Goal: Task Accomplishment & Management: Manage account settings

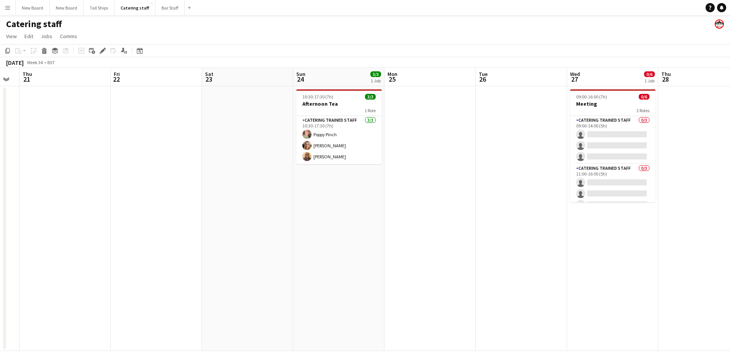
scroll to position [0, 255]
click at [643, 254] on app-date-cell "09:00-16:00 (7h) 0/6 Meeting 2 Roles Catering trained staff 0/3 09:00-14:00 (5h…" at bounding box center [612, 218] width 91 height 265
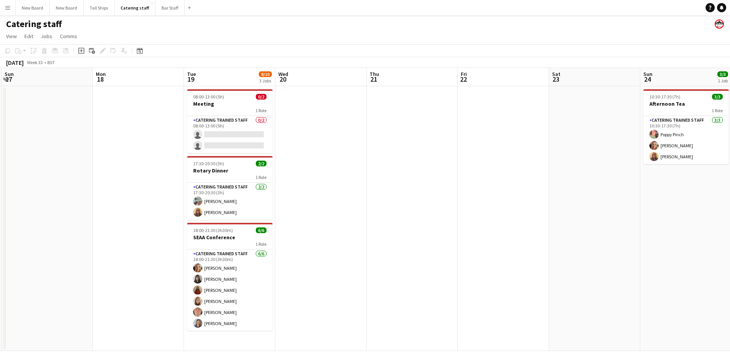
drag, startPoint x: 271, startPoint y: 246, endPoint x: 516, endPoint y: 290, distance: 248.7
click at [618, 293] on app-calendar-viewport "Fri 15 Sat 16 2/2 1 Job Sun 17 Mon 18 Tue 19 8/10 3 Jobs Wed 20 Thu 21 Fri 22 S…" at bounding box center [365, 209] width 730 height 283
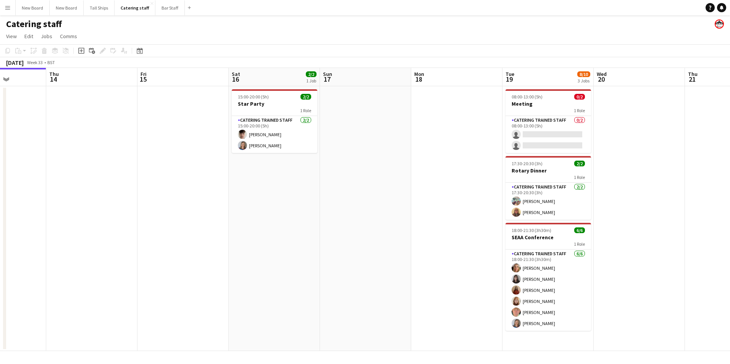
drag, startPoint x: 269, startPoint y: 261, endPoint x: 588, endPoint y: 280, distance: 319.6
click at [588, 280] on app-calendar-viewport "Mon 11 Tue 12 Wed 13 Thu 14 Fri 15 Sat 16 2/2 1 Job Sun 17 Mon 18 Tue 19 8/10 3…" at bounding box center [365, 209] width 730 height 283
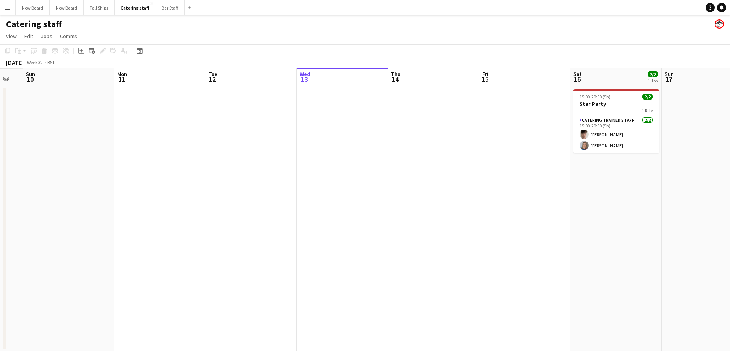
drag, startPoint x: 186, startPoint y: 241, endPoint x: 528, endPoint y: 240, distance: 341.9
click at [528, 240] on app-calendar-viewport "Fri 8 Sat 9 Sun 10 Mon 11 Tue 12 Wed 13 Thu 14 Fri 15 Sat 16 2/2 1 Job Sun 17 M…" at bounding box center [365, 209] width 730 height 283
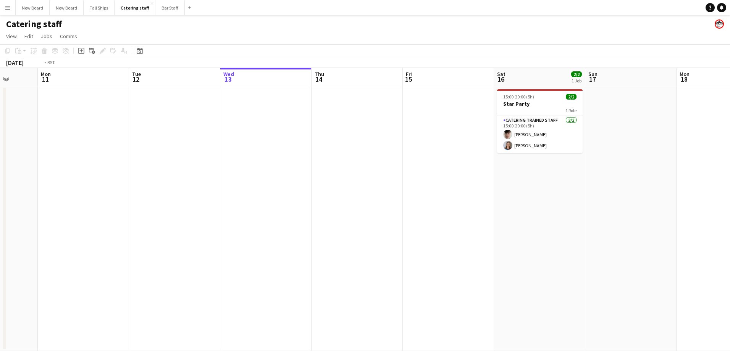
scroll to position [0, 223]
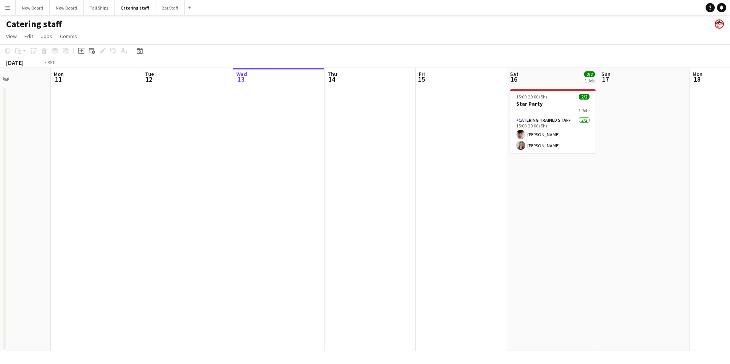
drag, startPoint x: 520, startPoint y: 240, endPoint x: 0, endPoint y: 186, distance: 522.7
click at [0, 188] on html "Menu Boards Boards Boards All jobs Status Workforce Workforce My Workforce Recr…" at bounding box center [365, 182] width 730 height 364
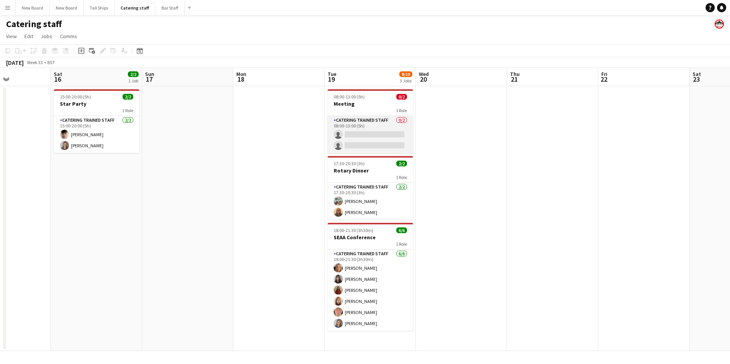
click at [356, 133] on app-card-role "Catering trained staff 0/2 08:00-13:00 (5h) single-neutral-actions single-neutr…" at bounding box center [371, 134] width 86 height 37
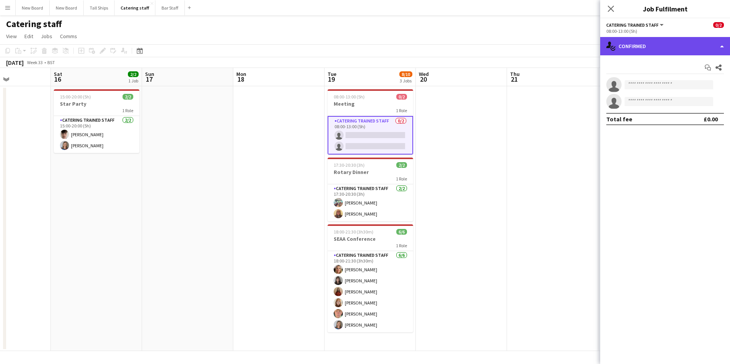
click at [667, 48] on div "single-neutral-actions-check-2 Confirmed" at bounding box center [666, 46] width 130 height 18
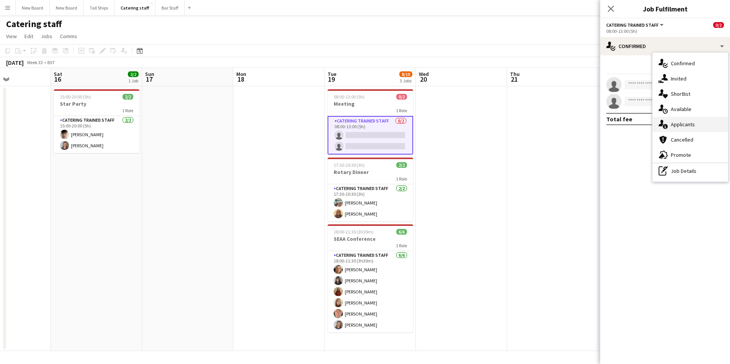
click at [687, 121] on div "single-neutral-actions-information Applicants" at bounding box center [691, 124] width 76 height 15
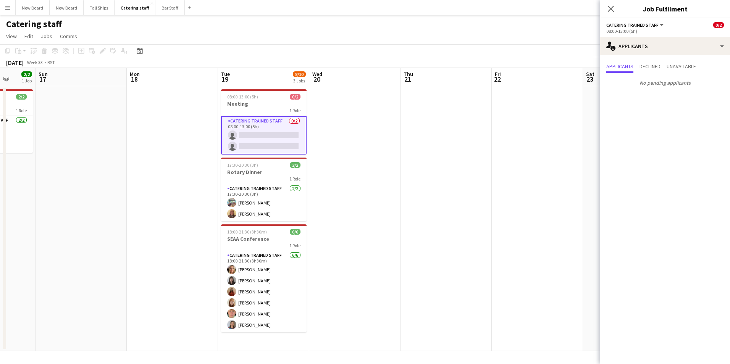
drag, startPoint x: 488, startPoint y: 255, endPoint x: 373, endPoint y: 259, distance: 115.4
click at [336, 259] on app-calendar-viewport "Wed 13 Thu 14 Fri 15 Sat 16 2/2 1 Job Sun 17 Mon 18 Tue 19 8/10 3 Jobs Wed 20 T…" at bounding box center [365, 209] width 730 height 283
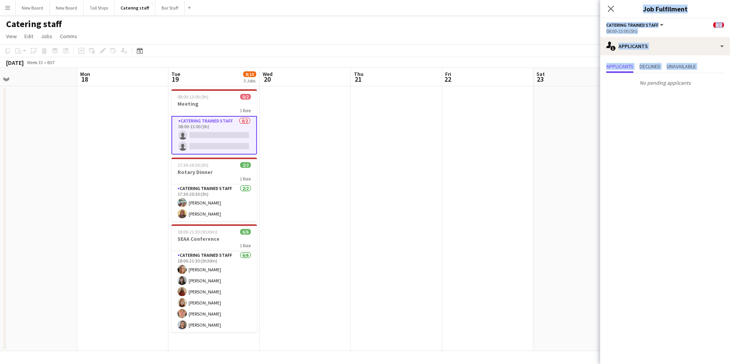
drag, startPoint x: 621, startPoint y: 223, endPoint x: 412, endPoint y: 213, distance: 208.8
click at [410, 214] on body "Menu Boards Boards Boards All jobs Status Workforce Workforce My Workforce Recr…" at bounding box center [365, 182] width 730 height 364
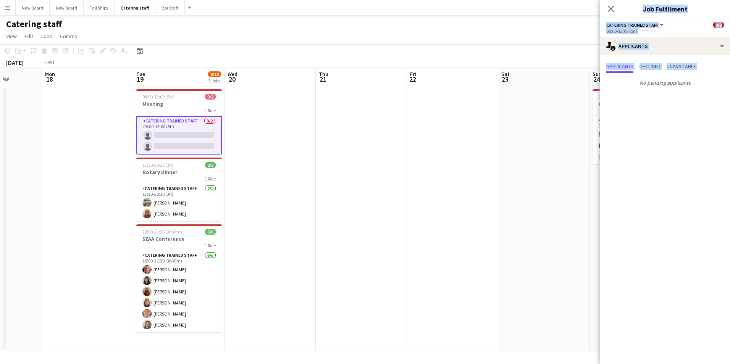
drag, startPoint x: 412, startPoint y: 213, endPoint x: 353, endPoint y: 225, distance: 60.4
click at [345, 226] on app-calendar-viewport "Thu 14 Fri 15 Sat 16 2/2 1 Job Sun 17 Mon 18 Tue 19 8/10 3 Jobs Wed 20 Thu 21 F…" at bounding box center [365, 209] width 730 height 283
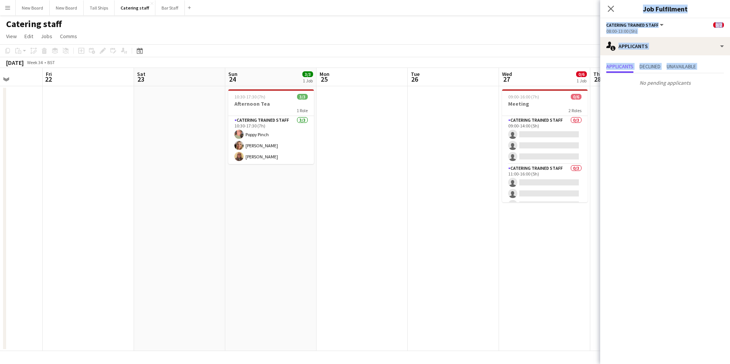
drag, startPoint x: 315, startPoint y: 223, endPoint x: 327, endPoint y: 206, distance: 20.7
click at [280, 212] on app-calendar-viewport "Tue 19 8/10 3 Jobs Wed 20 Thu 21 Fri 22 Sat 23 Sun 24 3/3 1 Job Mon 25 Tue 26 W…" at bounding box center [365, 209] width 730 height 283
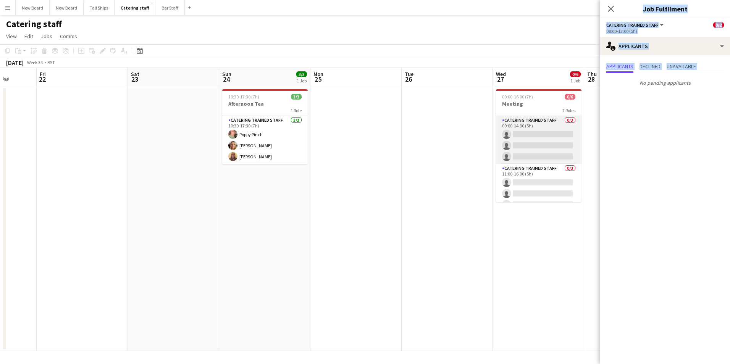
click at [550, 134] on app-card-role "Catering trained staff 0/3 09:00-14:00 (5h) single-neutral-actions single-neutr…" at bounding box center [539, 140] width 86 height 48
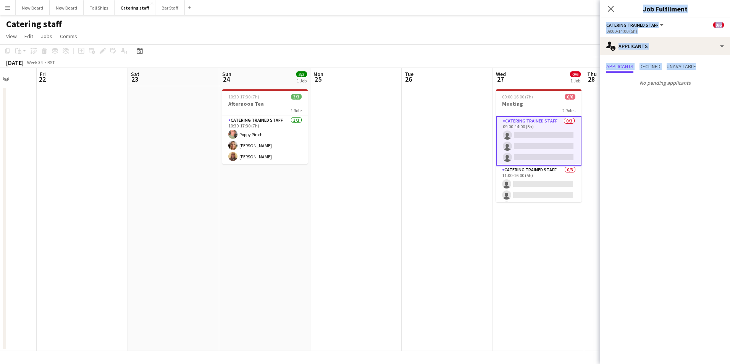
click at [429, 259] on app-calendar-viewport "Tue 19 8/10 3 Jobs Wed 20 Thu 21 Fri 22 Sat 23 Sun 24 3/3 1 Job Mon 25 Tue 26 W…" at bounding box center [365, 209] width 730 height 283
drag, startPoint x: 609, startPoint y: 11, endPoint x: 608, endPoint y: 18, distance: 7.3
click at [609, 11] on icon at bounding box center [611, 9] width 6 height 6
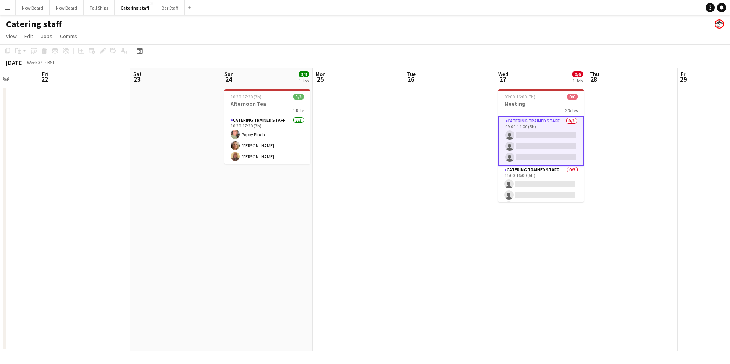
click at [545, 134] on app-card-role "Catering trained staff 0/3 09:00-14:00 (5h) single-neutral-actions single-neutr…" at bounding box center [542, 141] width 86 height 50
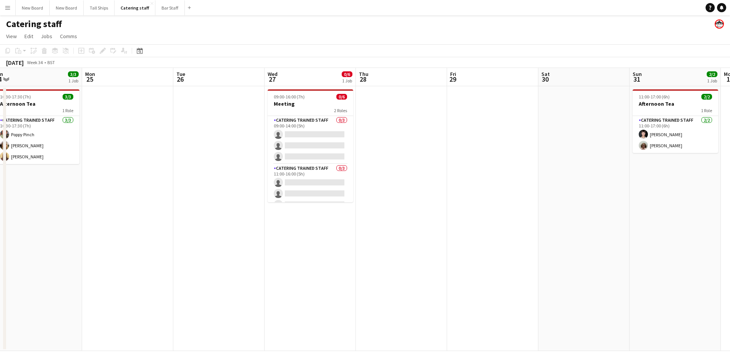
drag, startPoint x: 508, startPoint y: 191, endPoint x: 435, endPoint y: 173, distance: 75.1
click at [431, 175] on app-calendar-viewport "Thu 21 Fri 22 Sat 23 Sun 24 3/3 1 Job Mon 25 Tue 26 Wed 27 0/6 1 Job Thu 28 Fri…" at bounding box center [365, 209] width 730 height 283
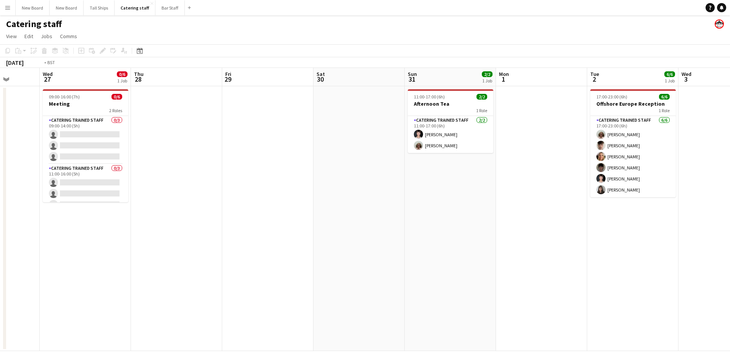
scroll to position [0, 226]
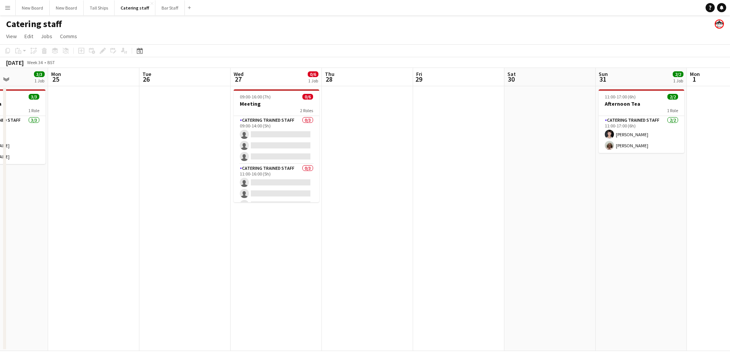
drag, startPoint x: 655, startPoint y: 137, endPoint x: 633, endPoint y: 190, distance: 57.5
click at [633, 190] on app-calendar-viewport "Fri 22 Sat 23 Sun 24 3/3 1 Job Mon 25 Tue 26 Wed 27 0/6 1 Job Thu 28 Fri 29 Sat…" at bounding box center [365, 209] width 730 height 283
click at [274, 125] on app-card-role "Catering trained staff 0/3 09:00-14:00 (5h) single-neutral-actions single-neutr…" at bounding box center [277, 140] width 86 height 48
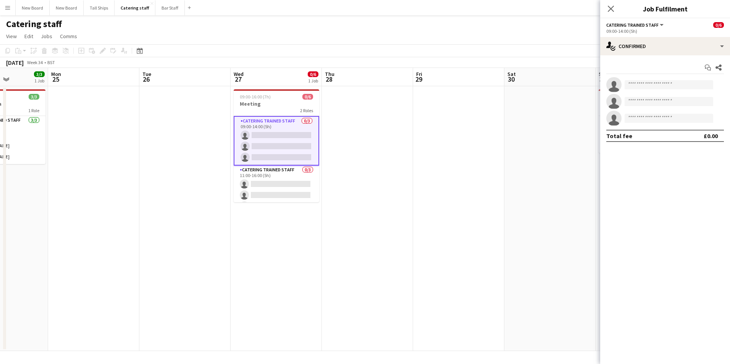
click at [434, 225] on app-date-cell at bounding box center [458, 218] width 91 height 265
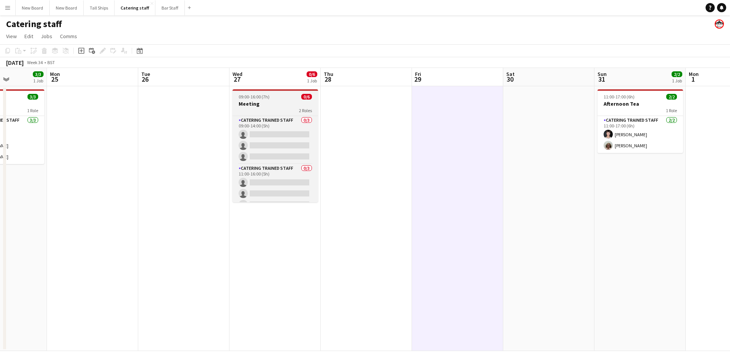
click at [266, 100] on app-job-card "09:00-16:00 (7h) 0/6 Meeting 2 Roles Catering trained staff 0/3 09:00-14:00 (5h…" at bounding box center [276, 145] width 86 height 113
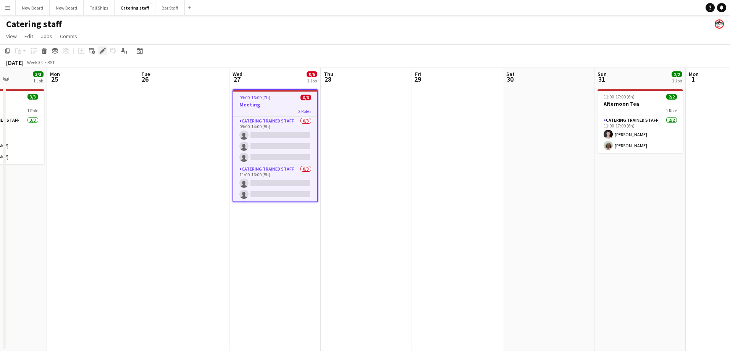
click at [102, 49] on icon "Edit" at bounding box center [103, 51] width 6 height 6
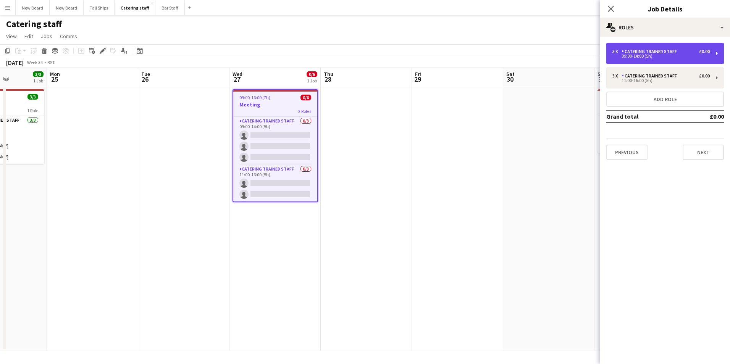
drag, startPoint x: 653, startPoint y: 47, endPoint x: 658, endPoint y: 63, distance: 16.3
click at [654, 47] on div "3 x Catering trained staff £0.00 09:00-14:00 (5h)" at bounding box center [666, 53] width 118 height 21
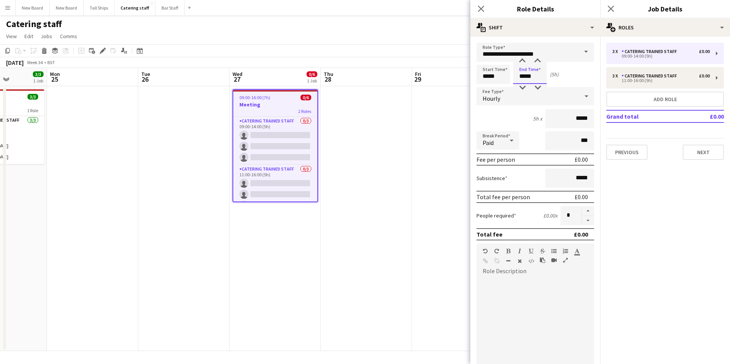
drag, startPoint x: 536, startPoint y: 78, endPoint x: 486, endPoint y: 83, distance: 51.1
click at [486, 83] on div "Start Time ***** End Time ***** (5h)" at bounding box center [536, 74] width 118 height 19
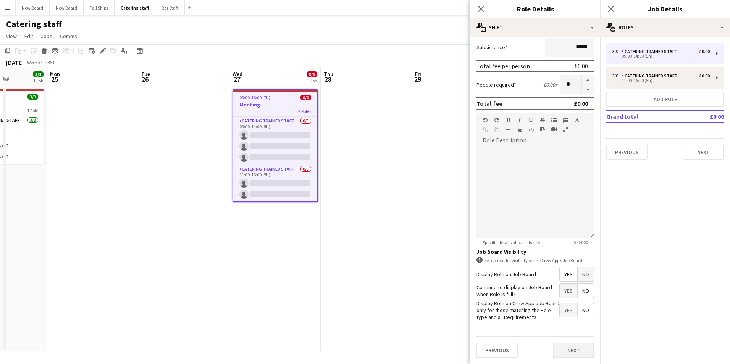
type input "*****"
click at [553, 352] on button "Next" at bounding box center [573, 350] width 41 height 15
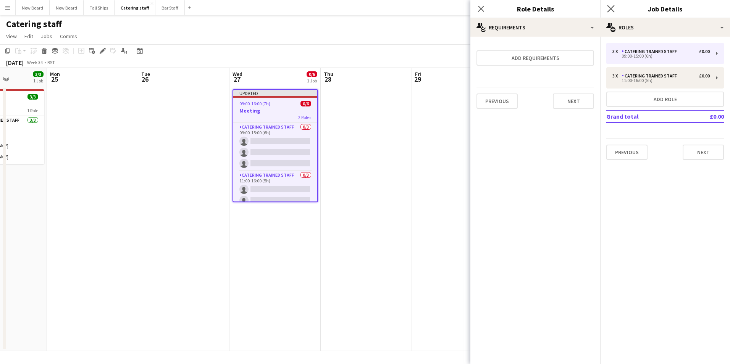
click at [610, 8] on icon at bounding box center [610, 8] width 7 height 7
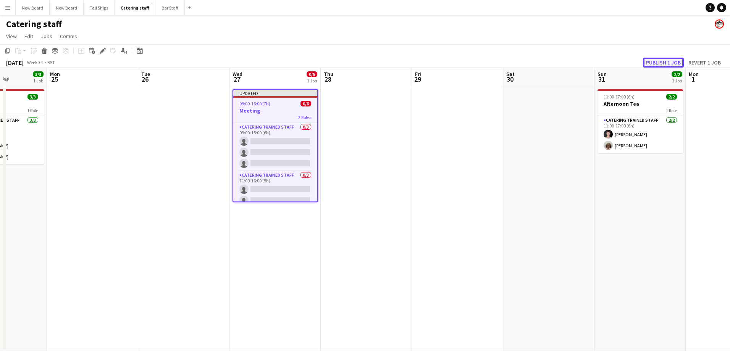
click at [675, 58] on button "Publish 1 job" at bounding box center [663, 63] width 41 height 10
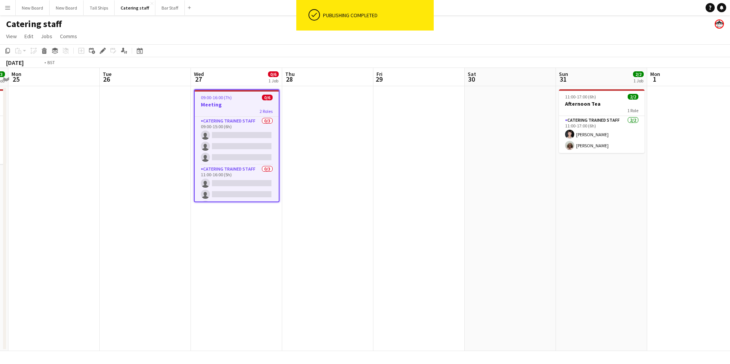
drag, startPoint x: 617, startPoint y: 268, endPoint x: 517, endPoint y: 267, distance: 100.9
click at [490, 269] on app-calendar-viewport "Fri 22 Sat 23 Sun 24 3/3 1 Job Mon 25 Tue 26 Wed 27 0/6 1 Job Thu 28 Fri 29 Sat…" at bounding box center [365, 209] width 730 height 283
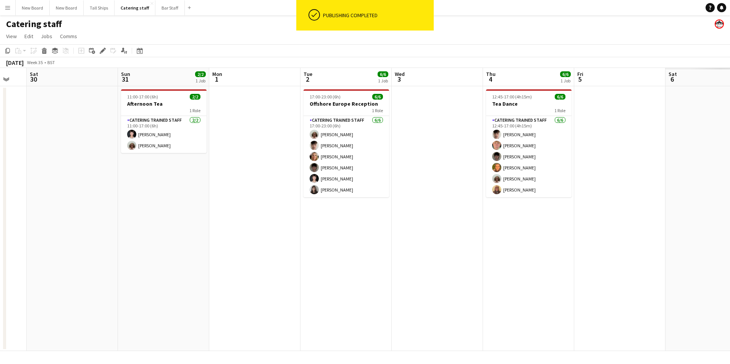
drag, startPoint x: 658, startPoint y: 256, endPoint x: 486, endPoint y: 258, distance: 172.7
click at [479, 259] on app-calendar-viewport "Tue 26 Wed 27 0/6 1 Job Thu 28 Fri 29 Sat 30 Sun 31 2/2 1 Job Mon 1 Tue 2 6/6 1…" at bounding box center [365, 209] width 730 height 283
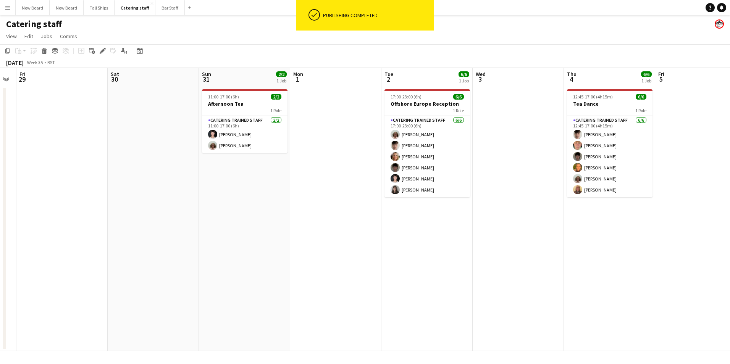
drag, startPoint x: 638, startPoint y: 272, endPoint x: 492, endPoint y: 258, distance: 146.2
click at [457, 258] on app-calendar-viewport "Tue 26 Wed 27 0/6 1 Job Thu 28 Fri 29 Sat 30 Sun 31 2/2 1 Job Mon 1 Tue 2 6/6 1…" at bounding box center [365, 209] width 730 height 283
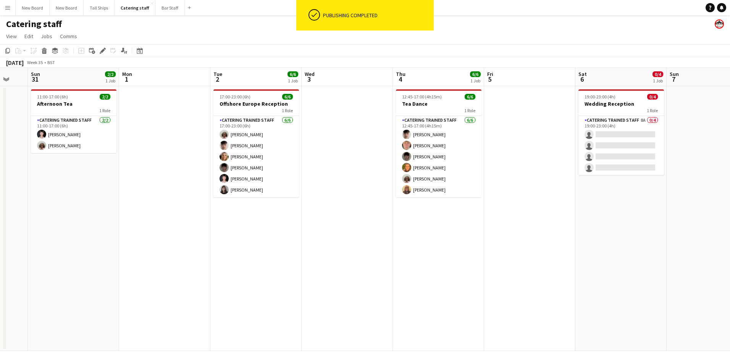
drag, startPoint x: 677, startPoint y: 260, endPoint x: 601, endPoint y: 266, distance: 75.8
click at [602, 266] on app-calendar-viewport "Thu 28 Fri 29 Sat 30 Sun 31 2/2 1 Job Mon 1 Tue 2 6/6 1 Job Wed 3 Thu 4 6/6 1 J…" at bounding box center [365, 209] width 730 height 283
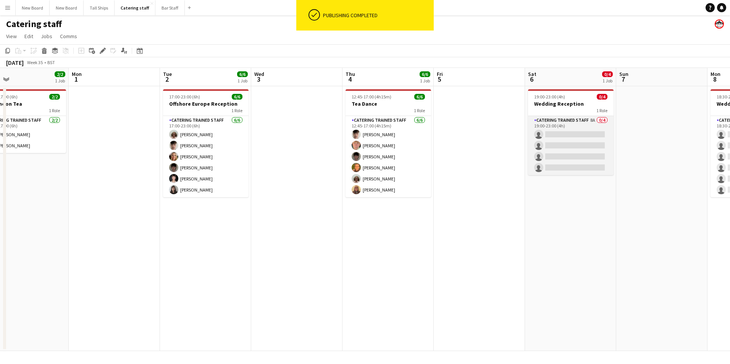
click at [575, 135] on app-card-role "Catering trained staff 8A 0/4 19:00-23:00 (4h) single-neutral-actions single-ne…" at bounding box center [571, 145] width 86 height 59
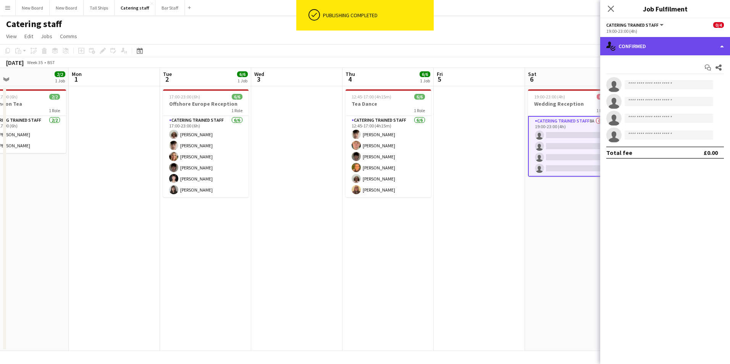
click at [661, 44] on div "single-neutral-actions-check-2 Confirmed" at bounding box center [666, 46] width 130 height 18
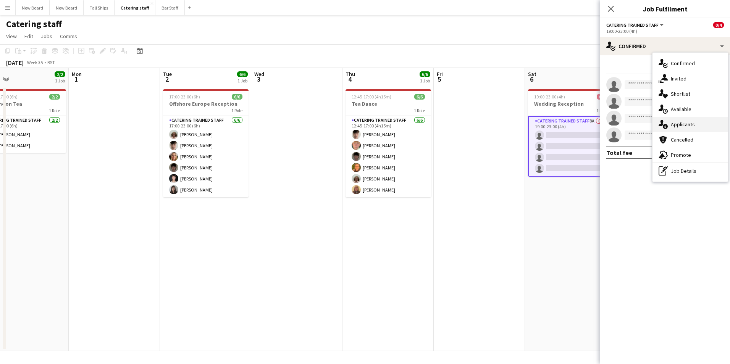
click at [692, 123] on div "single-neutral-actions-information Applicants" at bounding box center [691, 124] width 76 height 15
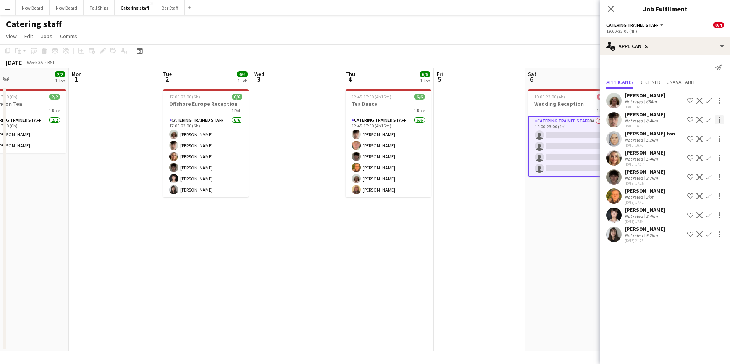
click at [711, 119] on app-icon "Confirm" at bounding box center [709, 120] width 6 height 6
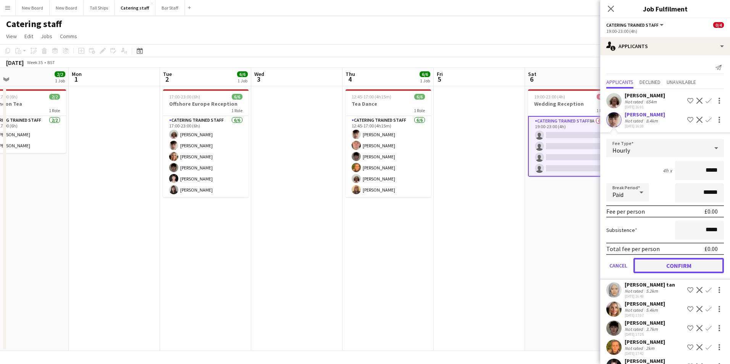
click at [698, 268] on button "Confirm" at bounding box center [679, 265] width 91 height 15
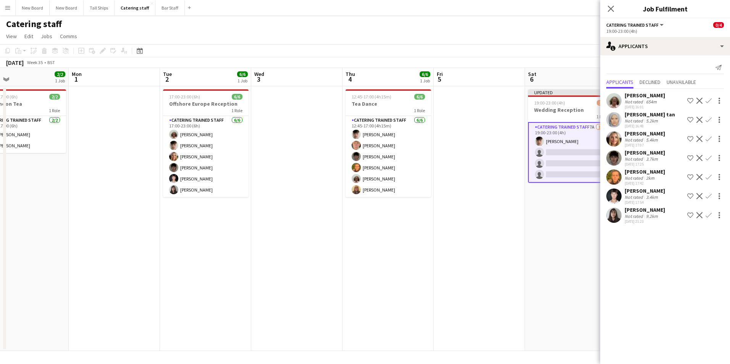
click at [585, 151] on app-card-role "Catering trained staff 7A [DATE] 19:00-23:00 (4h) [PERSON_NAME] single-neutral-…" at bounding box center [571, 152] width 86 height 61
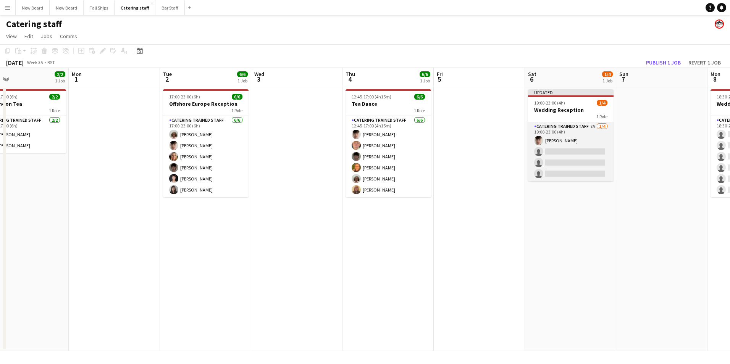
drag, startPoint x: 595, startPoint y: 151, endPoint x: 601, endPoint y: 152, distance: 6.5
click at [596, 151] on app-card-role "Catering trained staff 7A [DATE] 19:00-23:00 (4h) [PERSON_NAME] single-neutral-…" at bounding box center [571, 151] width 86 height 59
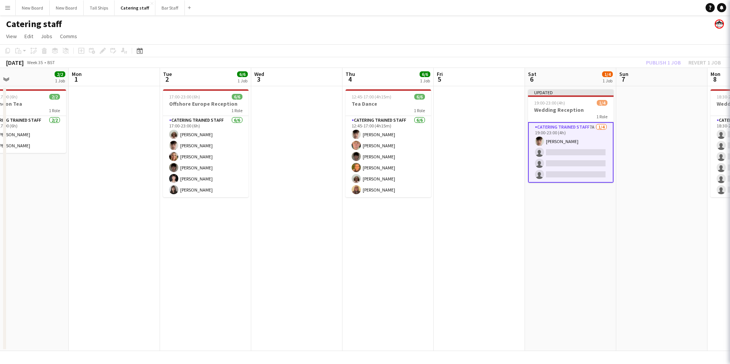
scroll to position [0, 296]
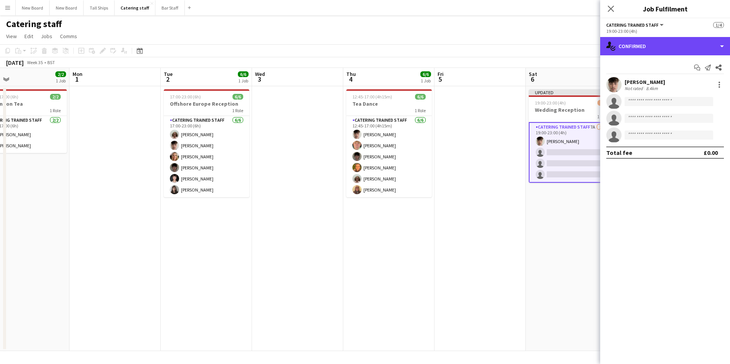
drag, startPoint x: 658, startPoint y: 49, endPoint x: 669, endPoint y: 70, distance: 24.3
click at [658, 50] on div "single-neutral-actions-check-2 Confirmed" at bounding box center [666, 46] width 130 height 18
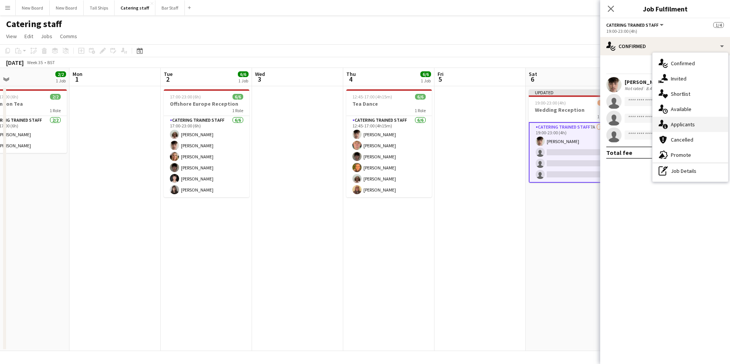
click at [697, 125] on div "single-neutral-actions-information Applicants" at bounding box center [691, 124] width 76 height 15
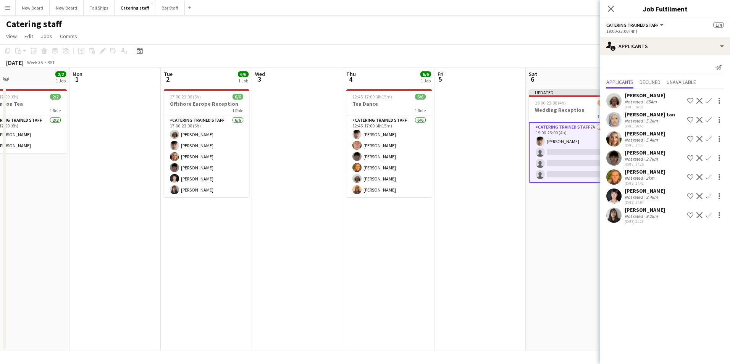
click at [710, 139] on app-icon "Confirm" at bounding box center [709, 139] width 6 height 6
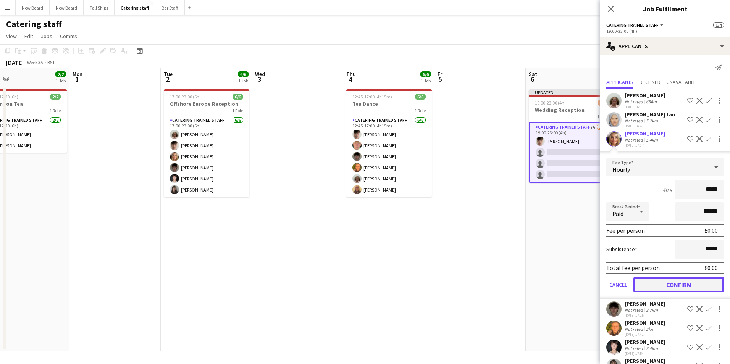
click at [692, 290] on button "Confirm" at bounding box center [679, 284] width 91 height 15
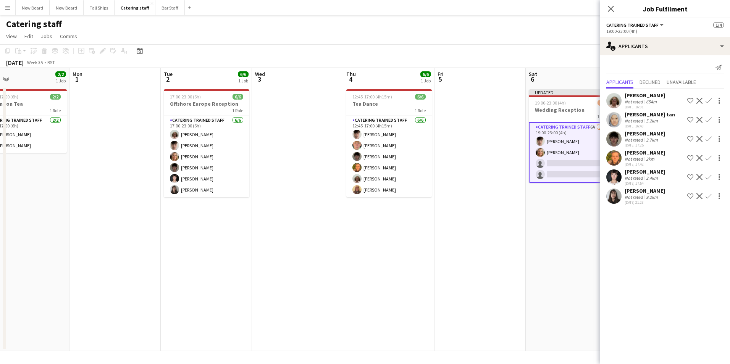
click at [712, 157] on button "Confirm" at bounding box center [709, 158] width 9 height 9
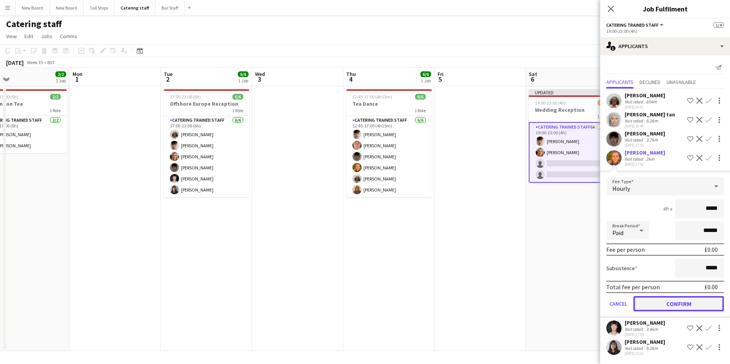
click at [675, 303] on button "Confirm" at bounding box center [679, 303] width 91 height 15
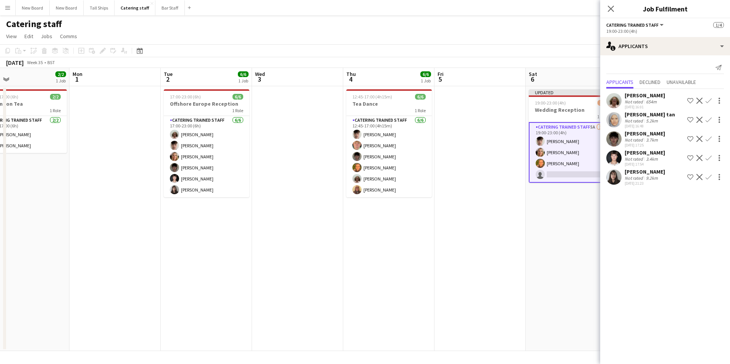
click at [711, 159] on app-icon "Confirm" at bounding box center [709, 158] width 6 height 6
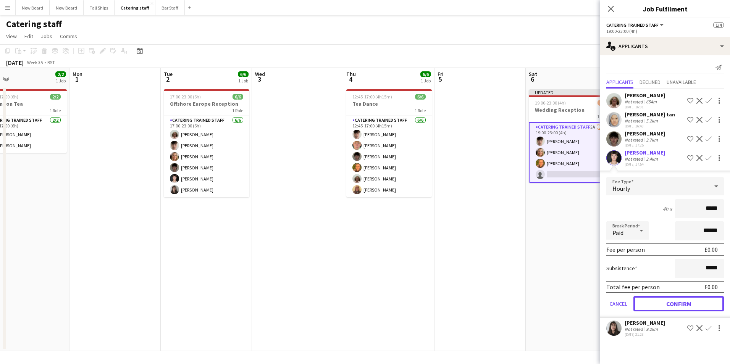
click at [680, 304] on button "Confirm" at bounding box center [679, 303] width 91 height 15
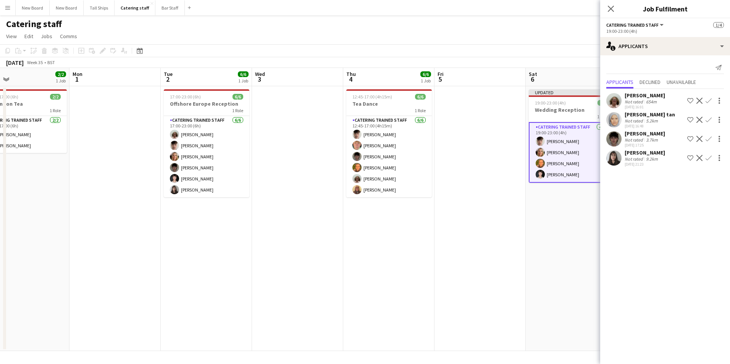
drag, startPoint x: 541, startPoint y: 227, endPoint x: 543, endPoint y: 221, distance: 5.7
click at [542, 227] on app-date-cell "Updated 19:00-23:00 (4h) 4/4 Wedding Reception 1 Role Catering trained staff [D…" at bounding box center [571, 218] width 91 height 265
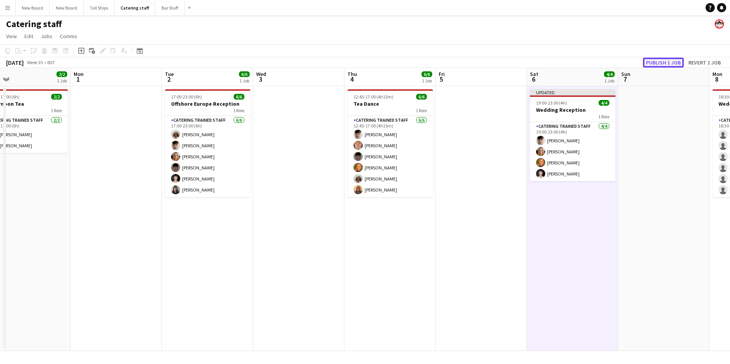
click at [672, 63] on button "Publish 1 job" at bounding box center [663, 63] width 41 height 10
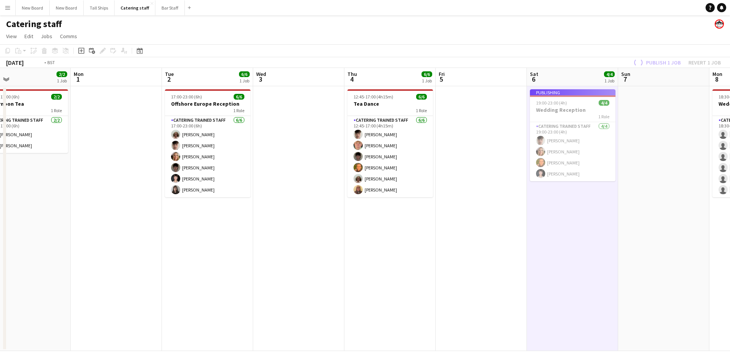
scroll to position [0, 197]
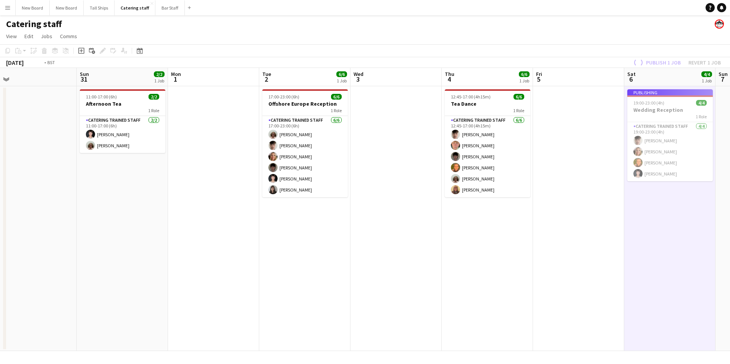
drag, startPoint x: 648, startPoint y: 207, endPoint x: 491, endPoint y: 217, distance: 157.3
click at [481, 214] on app-calendar-viewport "Thu 28 Fri 29 Sat 30 Sun 31 2/2 1 Job Mon 1 Tue 2 6/6 1 Job Wed 3 Thu 4 6/6 1 J…" at bounding box center [365, 209] width 730 height 283
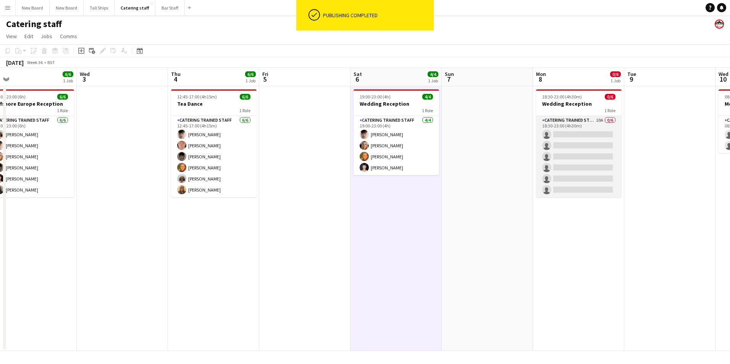
click at [597, 133] on app-card-role "Catering trained staff 10A 0/6 18:30-23:00 (4h30m) single-neutral-actions singl…" at bounding box center [579, 156] width 86 height 81
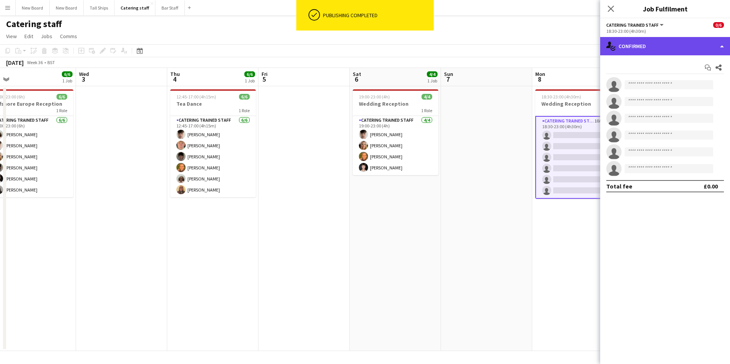
click at [647, 43] on div "single-neutral-actions-check-2 Confirmed" at bounding box center [666, 46] width 130 height 18
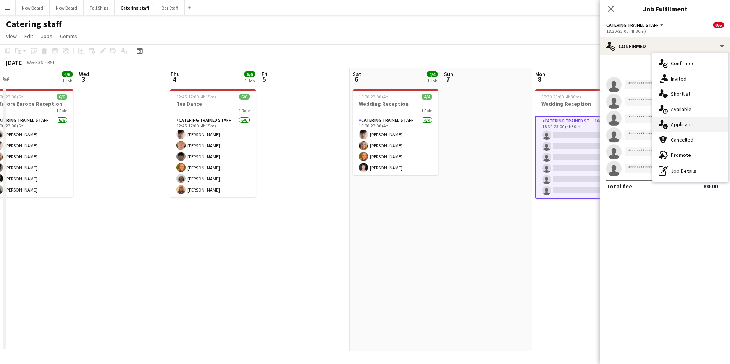
click at [696, 124] on div "single-neutral-actions-information Applicants" at bounding box center [691, 124] width 76 height 15
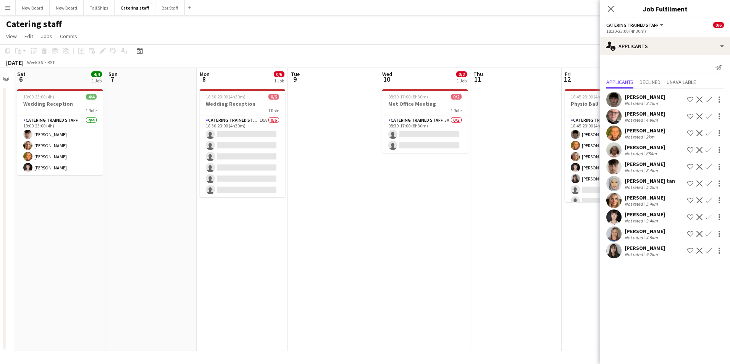
drag, startPoint x: 519, startPoint y: 269, endPoint x: 185, endPoint y: 186, distance: 344.1
click at [184, 187] on app-calendar-viewport "Wed 3 Thu 4 6/6 1 Job Fri 5 Sat 6 4/4 1 Job Sun 7 Mon 8 0/6 1 Job Tue 9 Wed 10 …" at bounding box center [365, 209] width 730 height 283
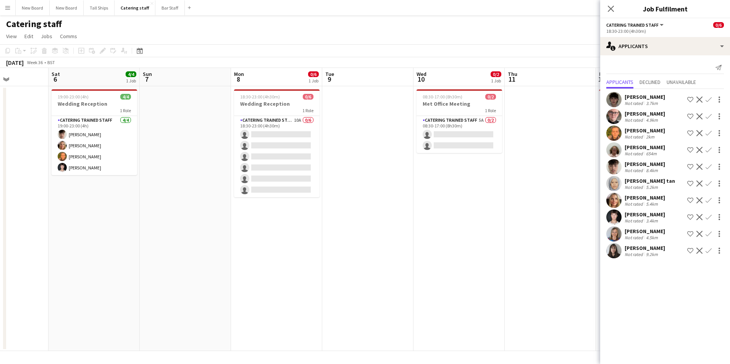
drag, startPoint x: 217, startPoint y: 192, endPoint x: 581, endPoint y: 266, distance: 371.6
click at [583, 266] on app-calendar-viewport "Wed 3 Thu 4 6/6 1 Job Fri 5 Sat 6 4/4 1 Job Sun 7 Mon 8 0/6 1 Job Tue 9 Wed 10 …" at bounding box center [365, 209] width 730 height 283
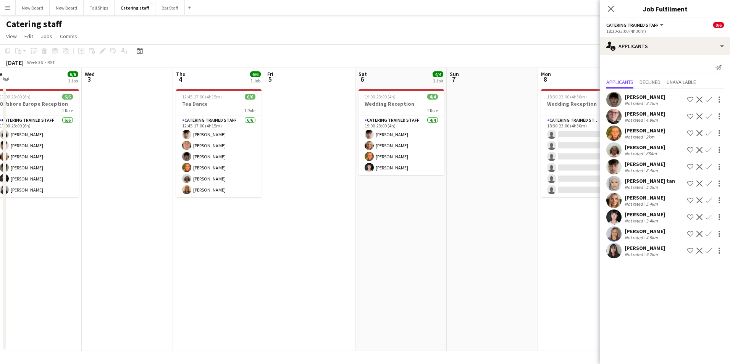
drag, startPoint x: 241, startPoint y: 269, endPoint x: 9, endPoint y: 217, distance: 237.7
click at [6, 218] on div "Sat 30 Sun 31 2/2 1 Job Mon 1 Tue 2 6/6 1 Job Wed 3 Thu 4 6/6 1 Job Fri 5 Sat 6…" at bounding box center [365, 209] width 730 height 283
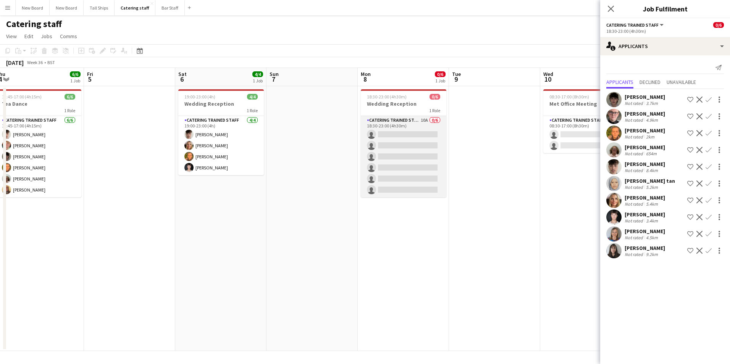
click at [419, 135] on app-card-role "Catering trained staff 10A 0/6 18:30-23:00 (4h30m) single-neutral-actions singl…" at bounding box center [404, 156] width 86 height 81
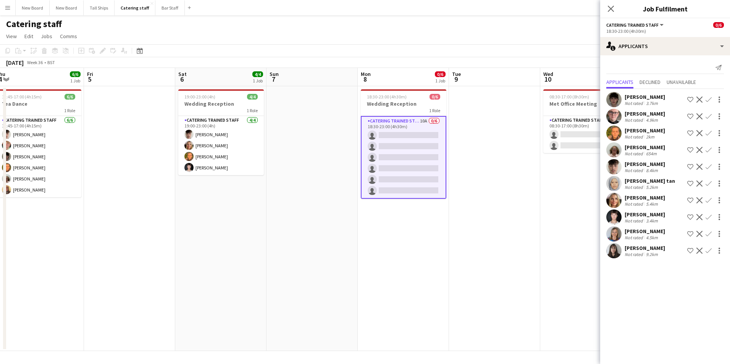
click at [447, 191] on app-card-role "Catering trained staff 10A 0/6 18:30-23:00 (4h30m) single-neutral-actions singl…" at bounding box center [404, 157] width 86 height 83
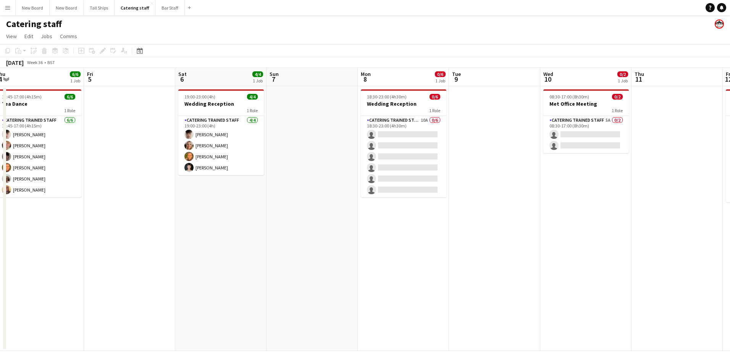
scroll to position [0, 280]
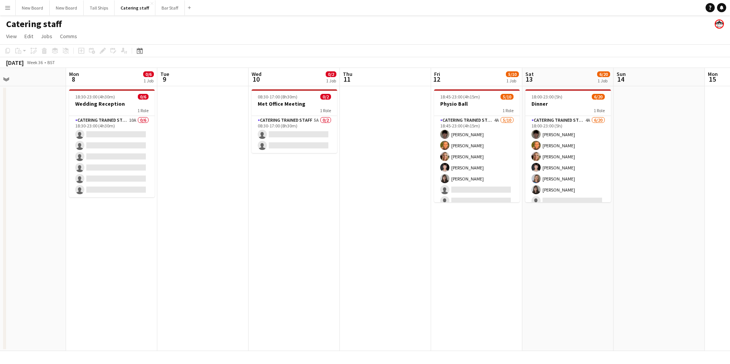
drag, startPoint x: 655, startPoint y: 229, endPoint x: 364, endPoint y: 137, distance: 305.3
click at [363, 137] on app-calendar-viewport "Fri 5 Sat 6 4/4 1 Job Sun 7 Mon 8 0/6 1 Job Tue 9 Wed 10 0/2 1 Job Thu 11 Fri 1…" at bounding box center [365, 209] width 730 height 283
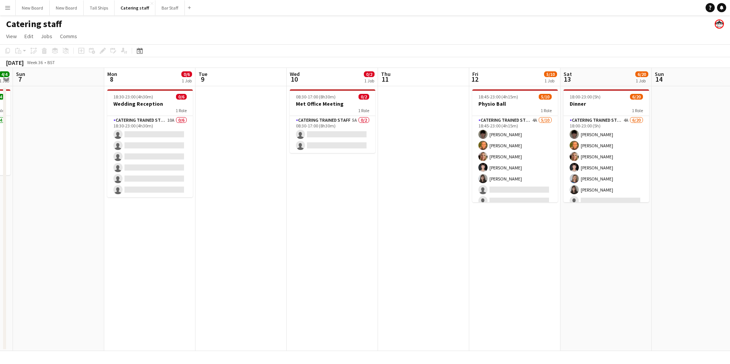
drag, startPoint x: 163, startPoint y: 188, endPoint x: 552, endPoint y: 180, distance: 389.4
click at [557, 179] on app-calendar-viewport "Fri 5 Sat 6 4/4 1 Job Sun 7 Mon 8 0/6 1 Job Tue 9 Wed 10 0/2 1 Job Thu 11 Fri 1…" at bounding box center [365, 209] width 730 height 283
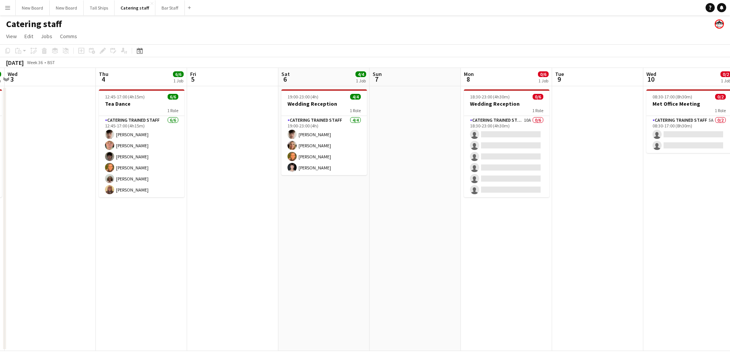
click at [181, 209] on app-calendar-viewport "Sun 31 2/2 1 Job Mon 1 Tue 2 6/6 1 Job Wed 3 Thu 4 6/6 1 Job Fri 5 Sat 6 4/4 1 …" at bounding box center [365, 209] width 730 height 283
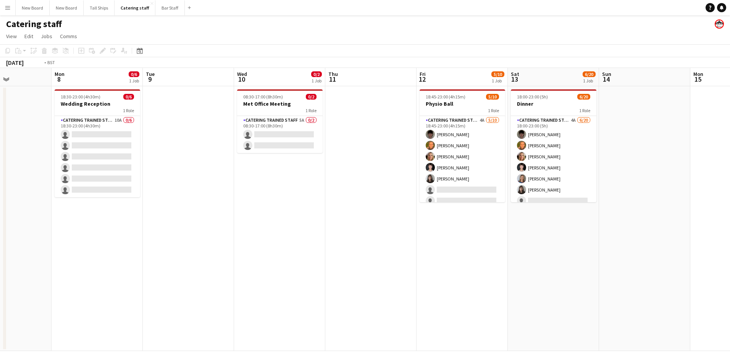
drag, startPoint x: 598, startPoint y: 264, endPoint x: 339, endPoint y: 300, distance: 261.1
click at [339, 300] on app-calendar-viewport "Thu 4 6/6 1 Job Fri 5 Sat 6 4/4 1 Job Sun 7 Mon 8 0/6 1 Job Tue 9 Wed 10 0/2 1 …" at bounding box center [365, 209] width 730 height 283
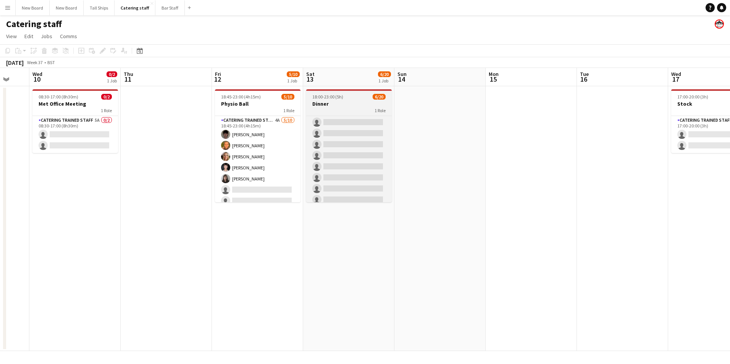
scroll to position [66, 0]
click at [368, 133] on app-card-role "Catering trained staff 4A [DATE] 18:00-23:00 (5h) [PERSON_NAME] [PERSON_NAME] C…" at bounding box center [349, 168] width 86 height 236
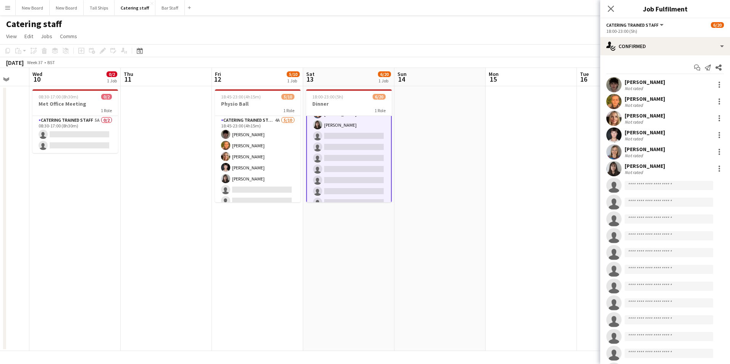
scroll to position [66, 0]
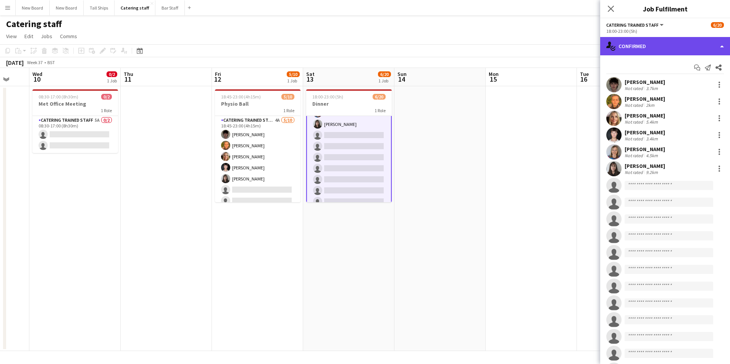
click at [676, 49] on div "single-neutral-actions-check-2 Confirmed" at bounding box center [666, 46] width 130 height 18
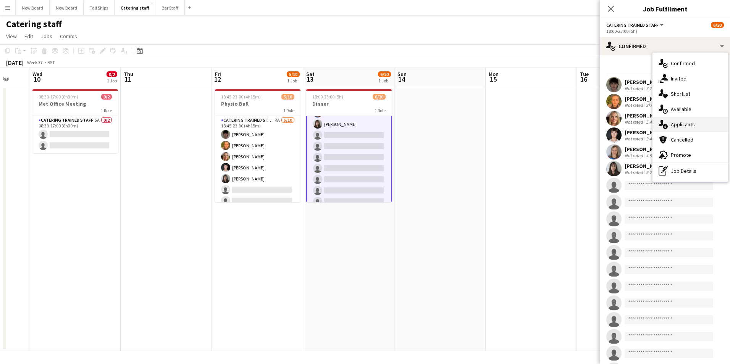
click at [694, 122] on div "single-neutral-actions-information Applicants" at bounding box center [691, 124] width 76 height 15
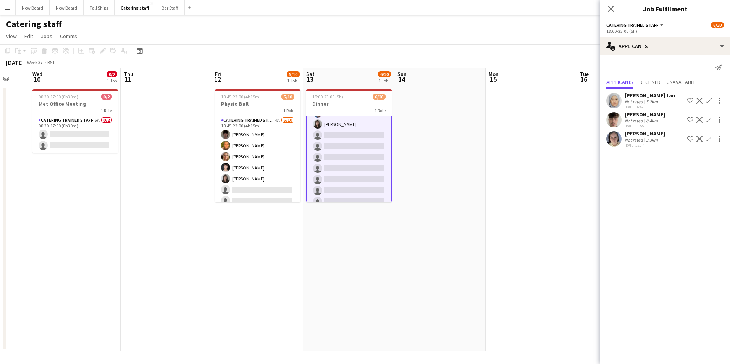
click at [709, 120] on app-icon "Confirm" at bounding box center [709, 120] width 6 height 6
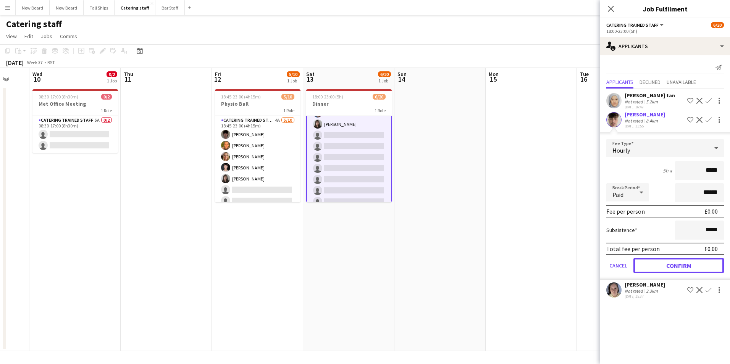
drag, startPoint x: 677, startPoint y: 263, endPoint x: 687, endPoint y: 258, distance: 11.5
click at [677, 263] on button "Confirm" at bounding box center [679, 265] width 91 height 15
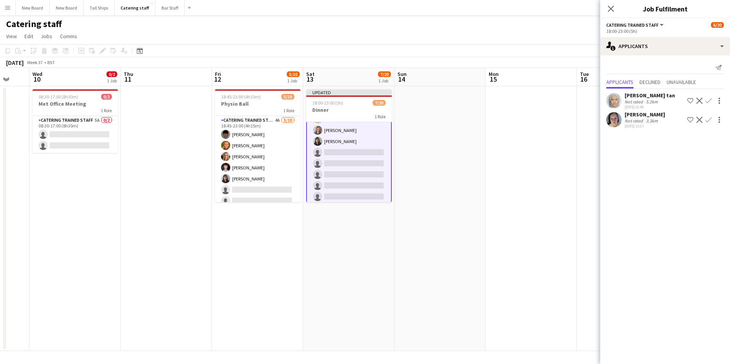
click at [710, 123] on app-icon "Confirm" at bounding box center [709, 120] width 6 height 6
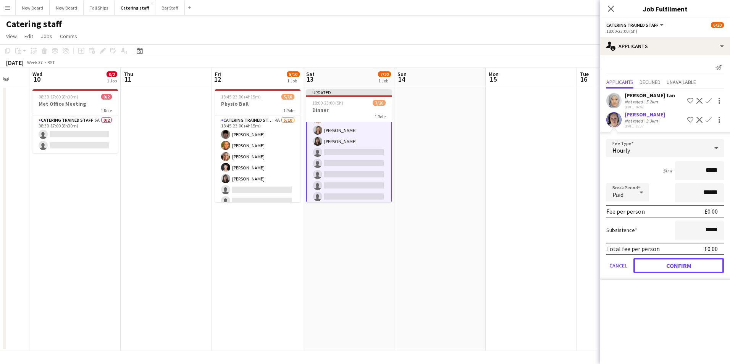
drag, startPoint x: 687, startPoint y: 269, endPoint x: 690, endPoint y: 262, distance: 7.4
click at [688, 268] on button "Confirm" at bounding box center [679, 265] width 91 height 15
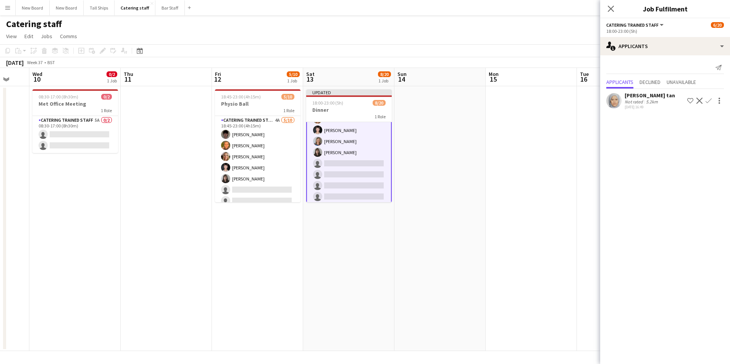
drag, startPoint x: 531, startPoint y: 142, endPoint x: 541, endPoint y: 137, distance: 11.3
click at [533, 141] on app-date-cell at bounding box center [531, 218] width 91 height 265
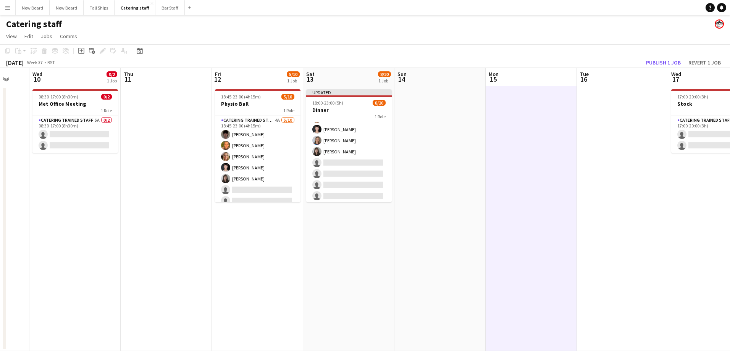
scroll to position [66, 0]
drag, startPoint x: 671, startPoint y: 66, endPoint x: 664, endPoint y: 77, distance: 12.8
click at [671, 65] on button "Publish 1 job" at bounding box center [663, 63] width 41 height 10
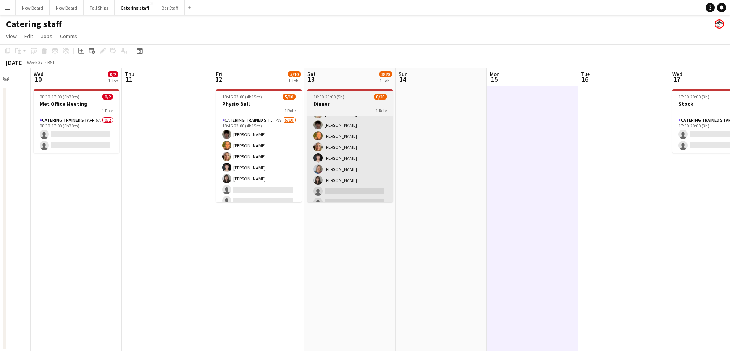
scroll to position [33, 0]
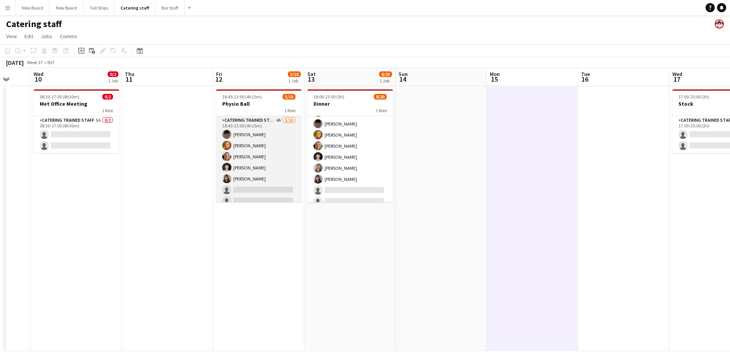
click at [269, 189] on app-card-role "Catering trained staff 4A [DATE] 18:45-23:00 (4h15m) [PERSON_NAME] [PERSON_NAME…" at bounding box center [259, 179] width 86 height 126
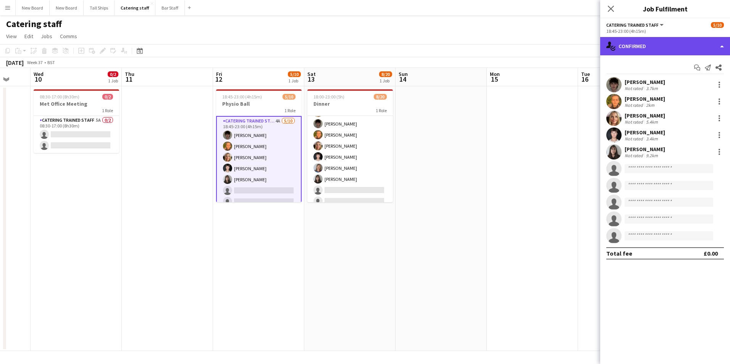
click at [677, 52] on div "single-neutral-actions-check-2 Confirmed" at bounding box center [666, 46] width 130 height 18
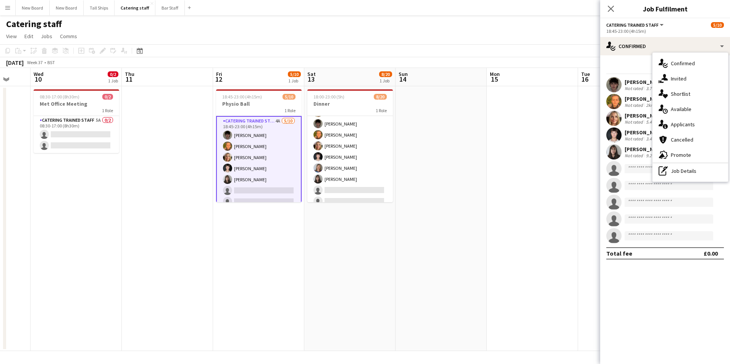
click at [690, 128] on div "single-neutral-actions-information Applicants" at bounding box center [691, 124] width 76 height 15
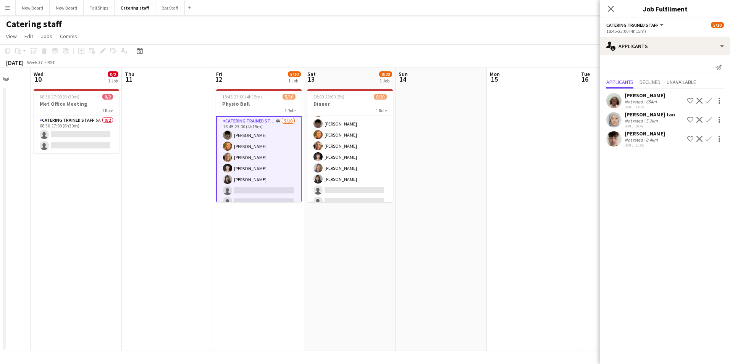
click at [711, 99] on app-icon "Confirm" at bounding box center [709, 101] width 6 height 6
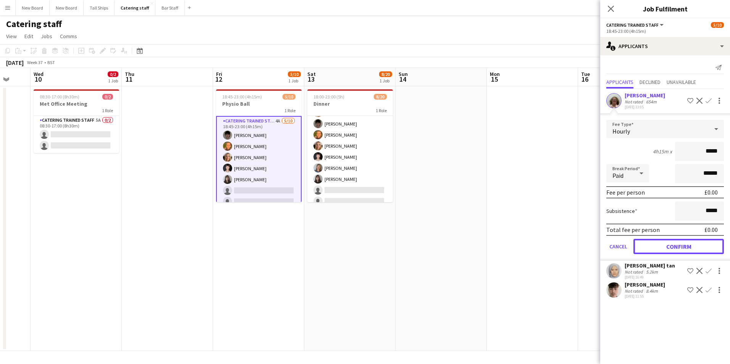
click at [684, 249] on button "Confirm" at bounding box center [679, 246] width 91 height 15
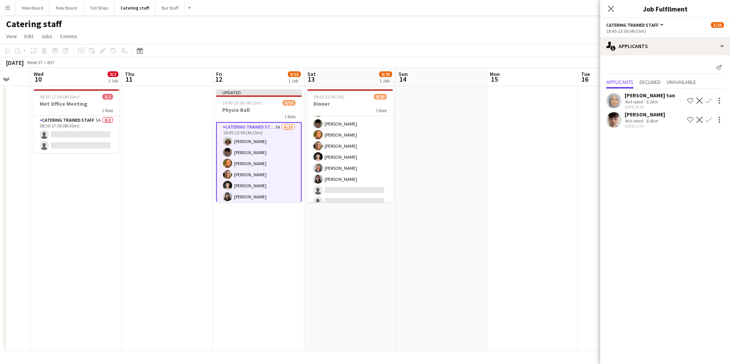
click at [580, 260] on app-date-cell at bounding box center [623, 218] width 91 height 265
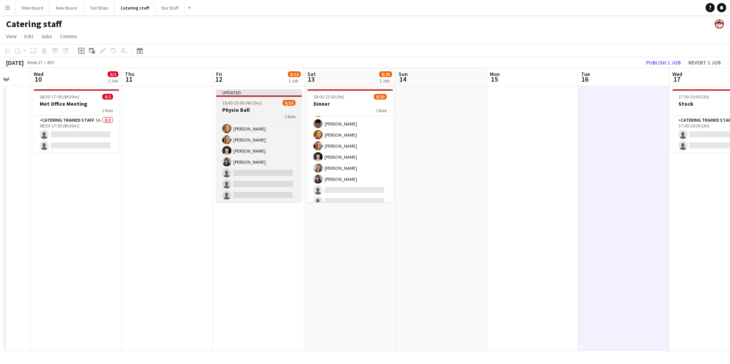
scroll to position [39, 0]
click at [279, 170] on app-card-role "Catering trained staff 3A [DATE] 18:45-23:00 (4h15m) [PERSON_NAME] [PERSON_NAME…" at bounding box center [259, 146] width 86 height 126
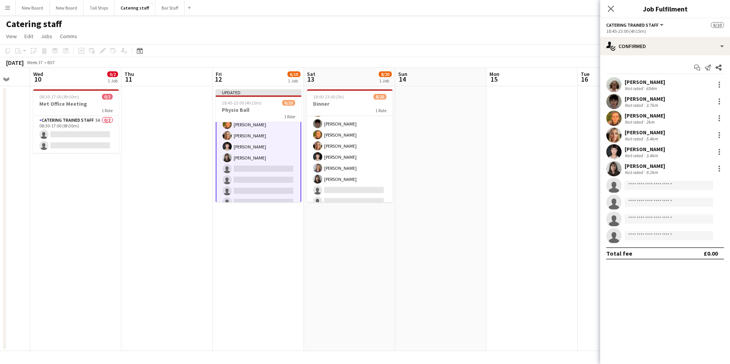
scroll to position [40, 0]
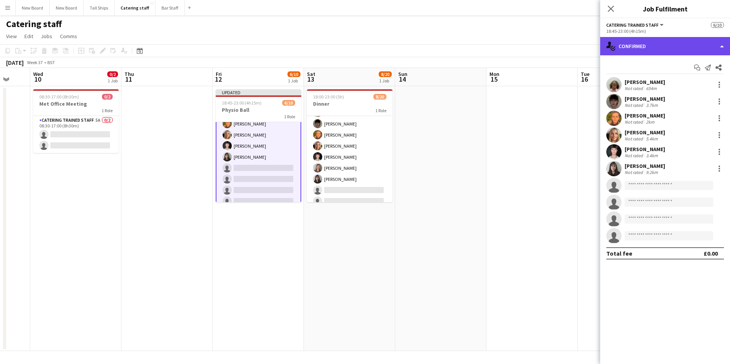
click at [684, 47] on div "single-neutral-actions-check-2 Confirmed" at bounding box center [666, 46] width 130 height 18
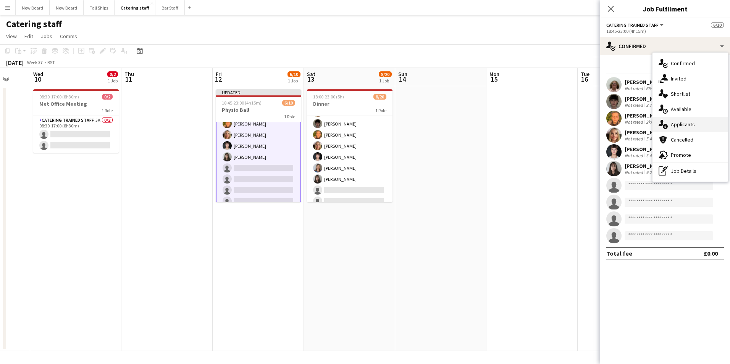
click at [687, 122] on div "single-neutral-actions-information Applicants" at bounding box center [691, 124] width 76 height 15
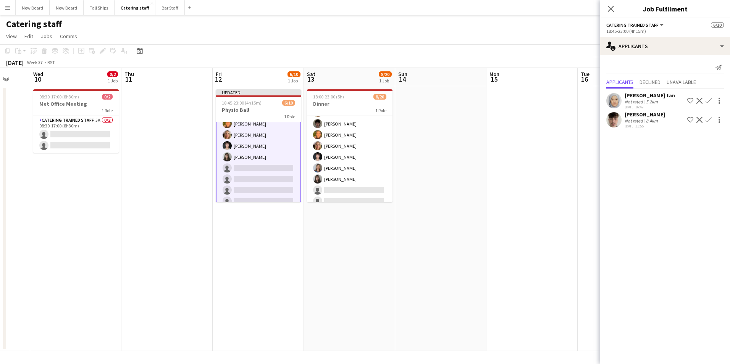
click at [707, 117] on app-icon "Confirm" at bounding box center [709, 120] width 6 height 6
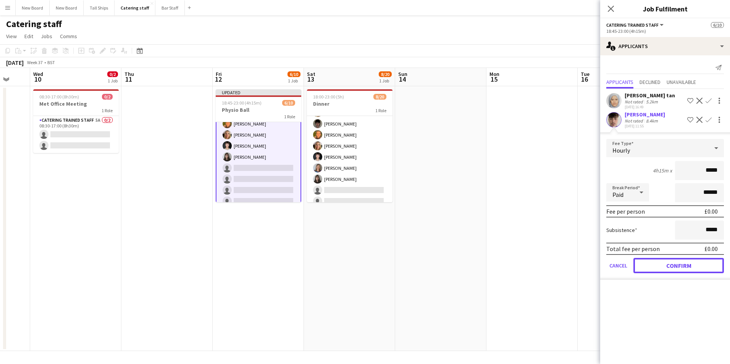
click at [694, 268] on button "Confirm" at bounding box center [679, 265] width 91 height 15
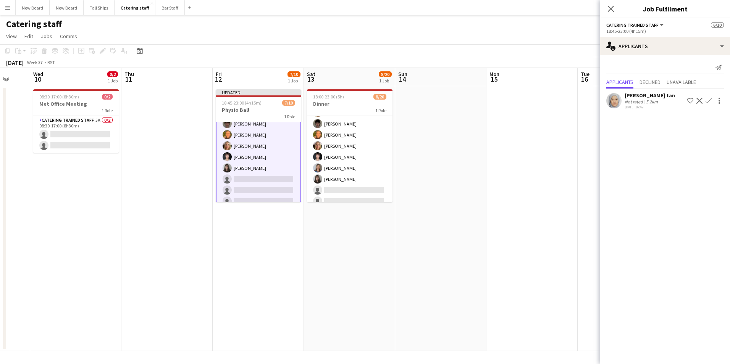
drag, startPoint x: 566, startPoint y: 173, endPoint x: 570, endPoint y: 172, distance: 4.4
click at [567, 173] on app-date-cell at bounding box center [532, 218] width 91 height 265
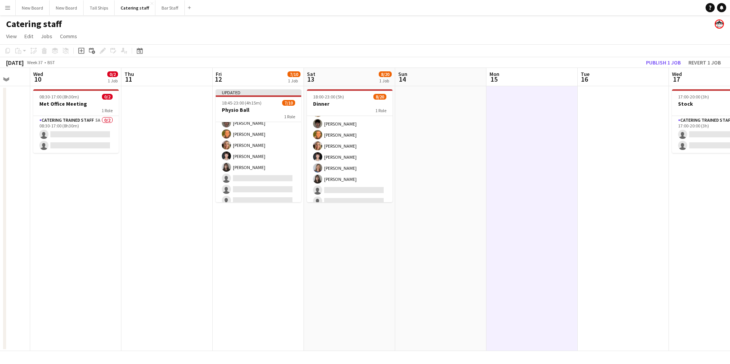
scroll to position [39, 0]
click at [679, 60] on button "Publish 1 job" at bounding box center [663, 63] width 41 height 10
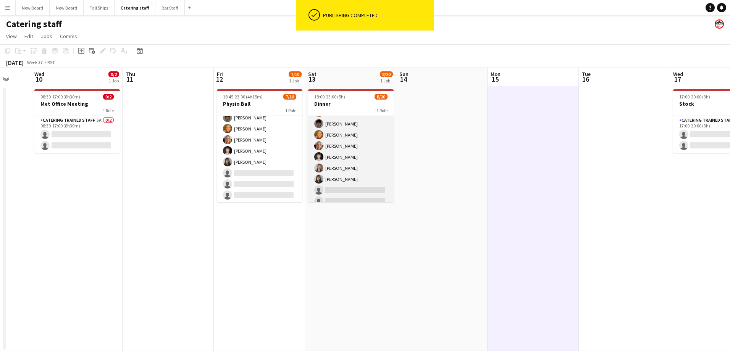
click at [371, 189] on app-card-role "Catering trained staff 2A [DATE] 18:00-23:00 (5h) [PERSON_NAME] [PERSON_NAME] […" at bounding box center [351, 201] width 86 height 236
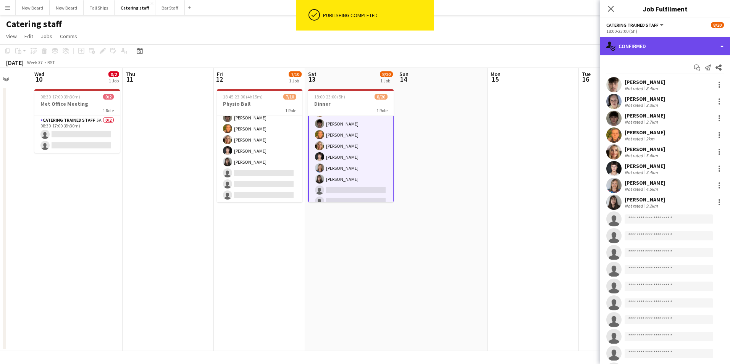
click at [663, 44] on div "single-neutral-actions-check-2 Confirmed" at bounding box center [666, 46] width 130 height 18
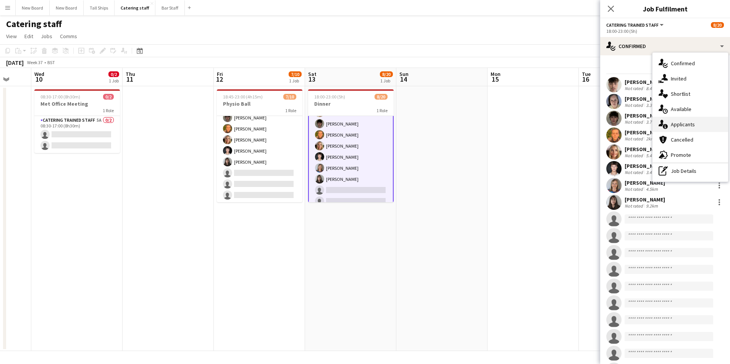
click at [675, 126] on div "single-neutral-actions-information Applicants" at bounding box center [691, 124] width 76 height 15
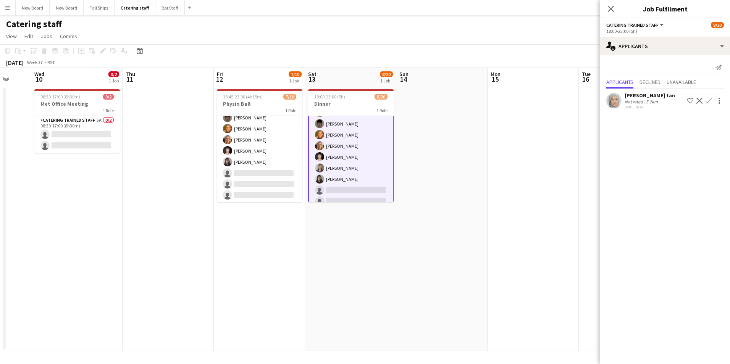
click at [586, 163] on app-date-cell at bounding box center [624, 218] width 91 height 265
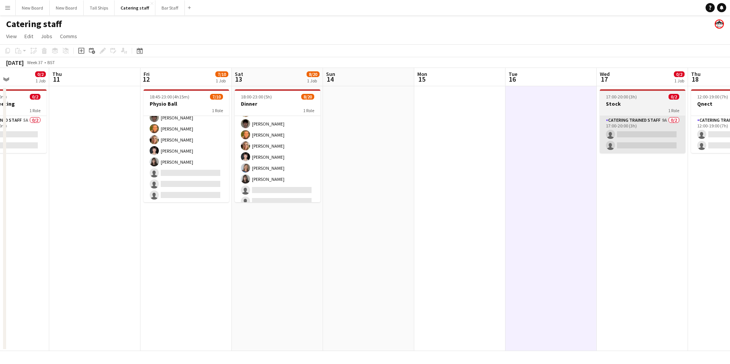
scroll to position [0, 227]
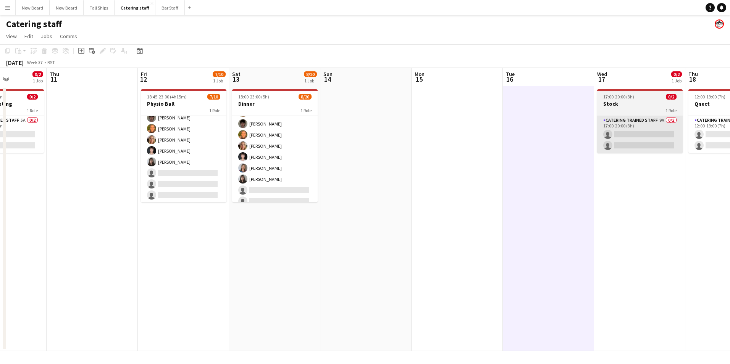
drag, startPoint x: 633, startPoint y: 170, endPoint x: 644, endPoint y: 147, distance: 25.3
click at [557, 180] on app-calendar-viewport "Mon 8 0/6 1 Job Tue 9 Wed 10 0/2 1 Job Thu 11 Fri 12 7/10 1 Job Sat 13 8/20 1 J…" at bounding box center [365, 209] width 730 height 283
click at [630, 101] on h3 "Stock" at bounding box center [641, 103] width 86 height 7
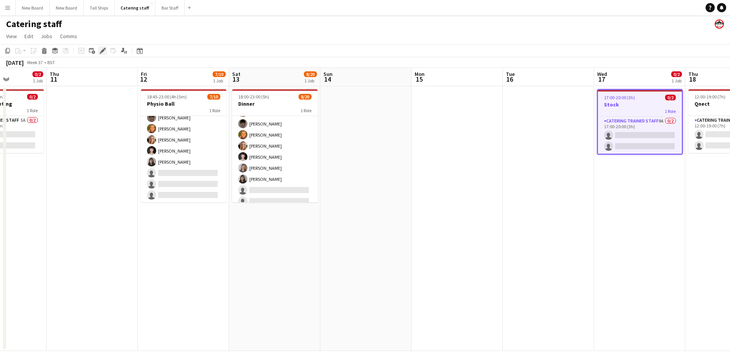
click at [100, 49] on icon "Edit" at bounding box center [103, 51] width 6 height 6
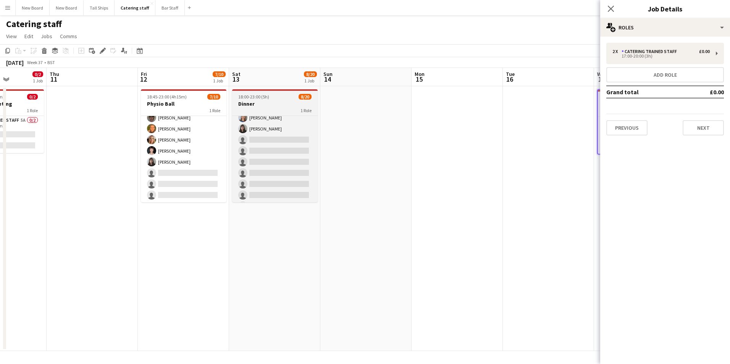
scroll to position [84, 0]
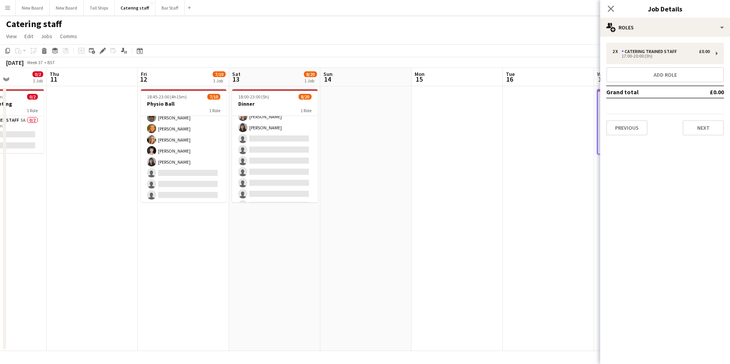
drag, startPoint x: 526, startPoint y: 154, endPoint x: 583, endPoint y: 103, distance: 76.0
click at [527, 154] on app-date-cell at bounding box center [548, 218] width 91 height 265
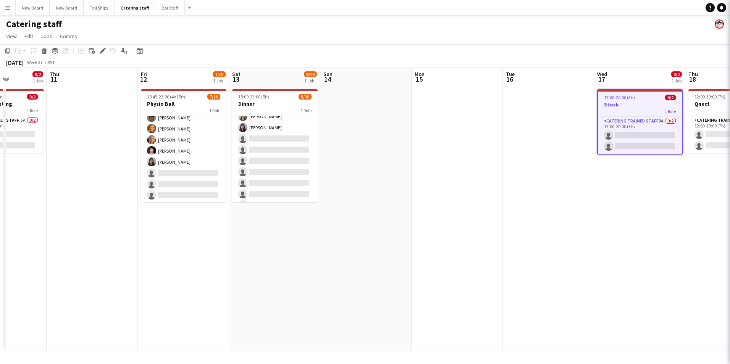
scroll to position [0, 227]
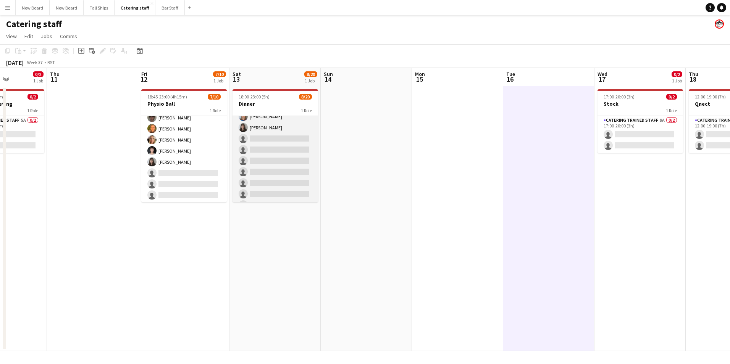
click at [279, 136] on app-card-role "Catering trained staff 2A [DATE] 18:00-23:00 (5h) [PERSON_NAME] [PERSON_NAME] […" at bounding box center [276, 150] width 86 height 236
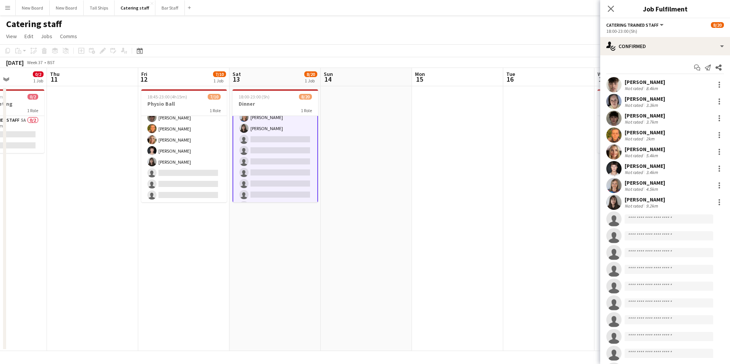
scroll to position [85, 0]
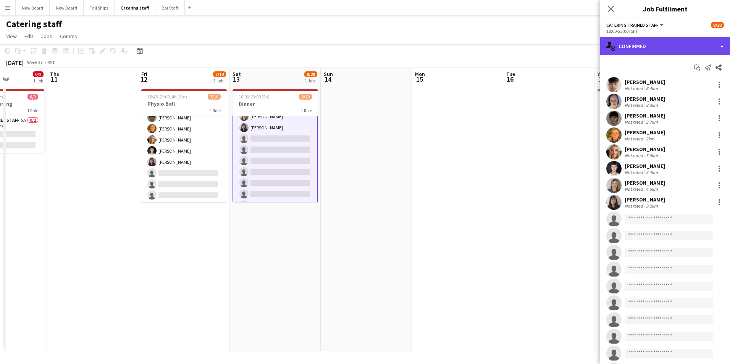
click at [666, 42] on div "single-neutral-actions-check-2 Confirmed" at bounding box center [666, 46] width 130 height 18
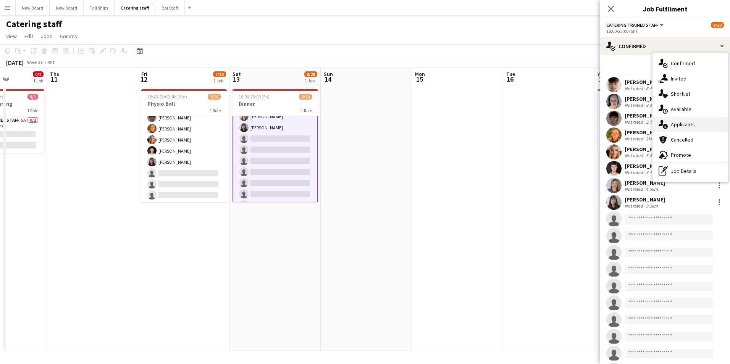
click at [692, 131] on div "single-neutral-actions-information Applicants" at bounding box center [691, 124] width 76 height 15
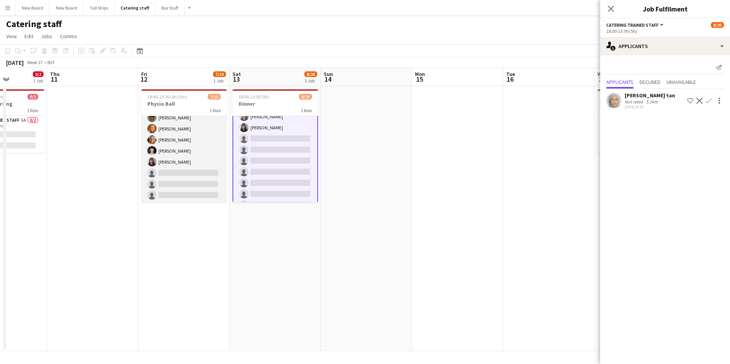
click at [208, 174] on app-card-role "Catering trained staff 2A [DATE] 18:45-23:00 (4h15m) [PERSON_NAME] [PERSON_NAME…" at bounding box center [184, 140] width 86 height 126
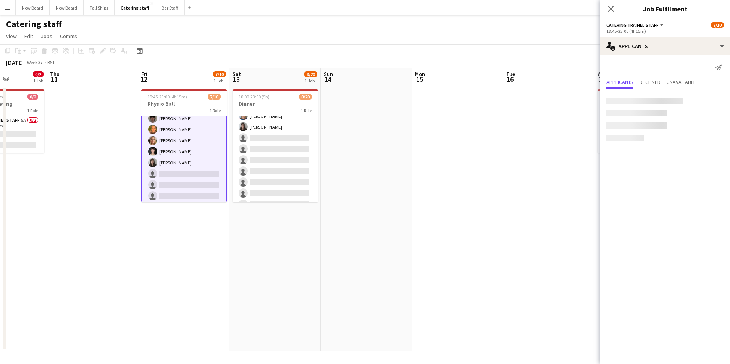
scroll to position [84, 0]
click at [552, 202] on app-date-cell at bounding box center [549, 218] width 91 height 265
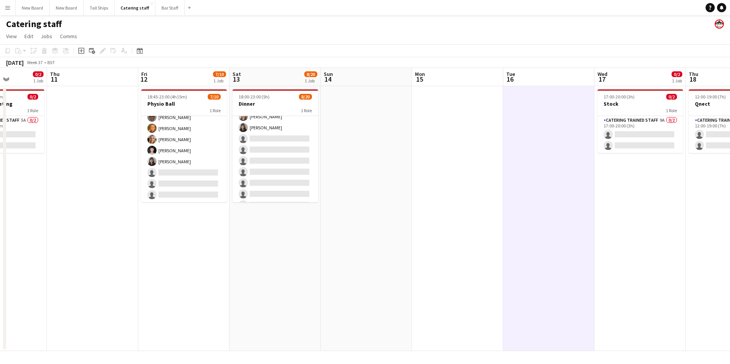
scroll to position [39, 0]
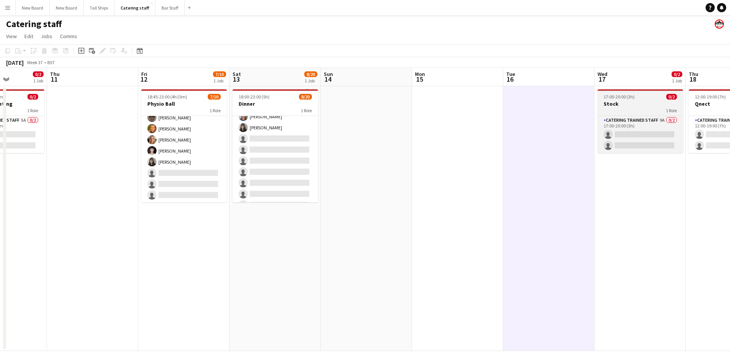
click at [634, 104] on h3 "Stock" at bounding box center [641, 103] width 86 height 7
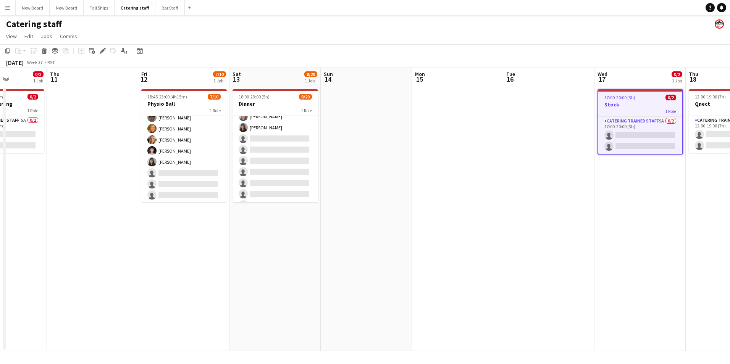
scroll to position [0, 228]
drag, startPoint x: 100, startPoint y: 49, endPoint x: 118, endPoint y: 46, distance: 17.8
click at [100, 49] on icon "Edit" at bounding box center [103, 51] width 6 height 6
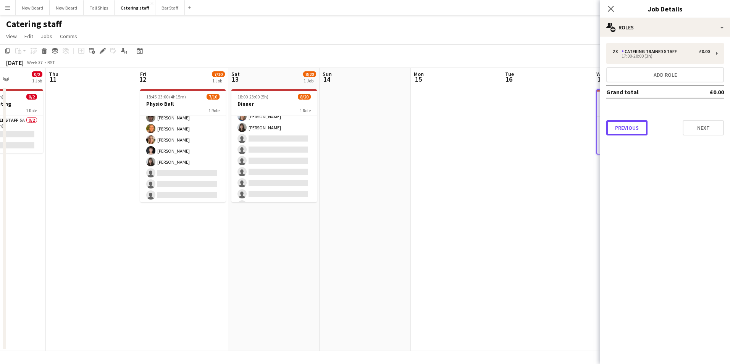
click at [644, 126] on button "Previous" at bounding box center [627, 127] width 41 height 15
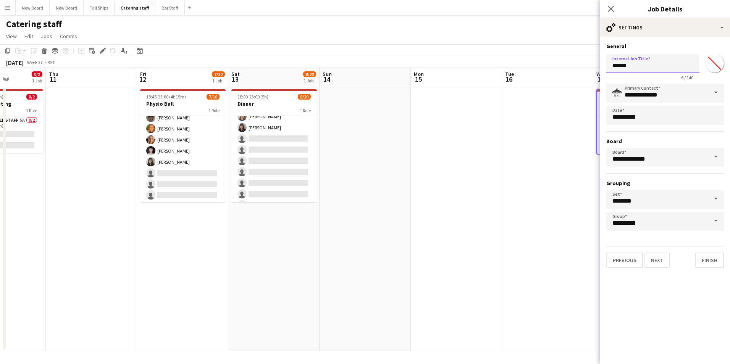
drag, startPoint x: 633, startPoint y: 66, endPoint x: 547, endPoint y: 64, distance: 86.8
click at [546, 64] on body "Menu Boards Boards Boards All jobs Status Workforce Workforce My Workforce Recr…" at bounding box center [365, 182] width 730 height 364
type input "*****"
click at [708, 265] on button "Finish" at bounding box center [710, 260] width 29 height 15
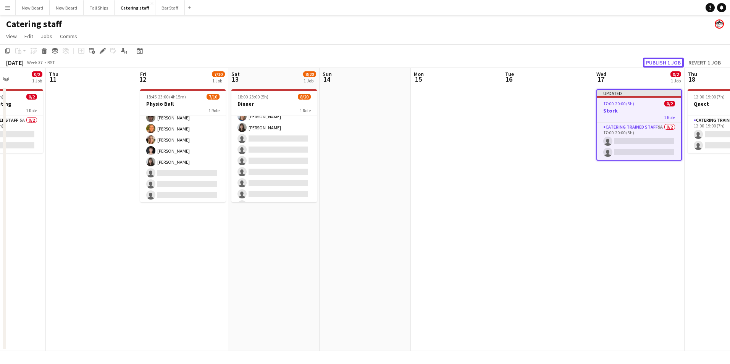
click at [671, 62] on button "Publish 1 job" at bounding box center [663, 63] width 41 height 10
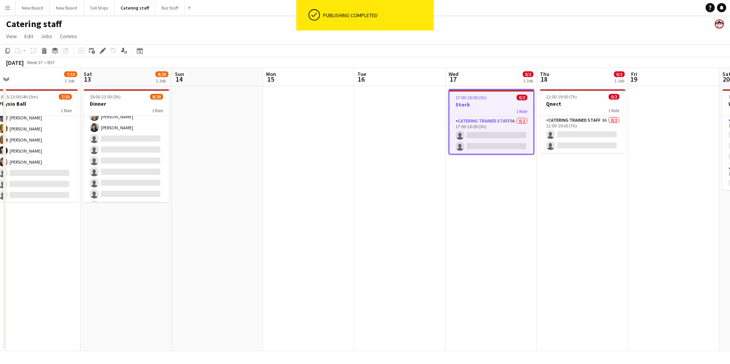
drag, startPoint x: 646, startPoint y: 262, endPoint x: 481, endPoint y: 267, distance: 165.1
click at [428, 270] on app-calendar-viewport "Tue 9 Wed 10 0/2 1 Job Thu 11 Fri 12 7/10 1 Job Sat 13 8/20 1 Job Sun 14 Mon 15…" at bounding box center [365, 209] width 730 height 283
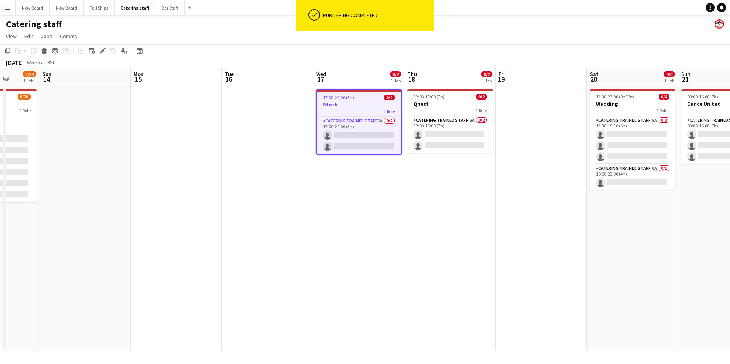
drag, startPoint x: 709, startPoint y: 257, endPoint x: 550, endPoint y: 280, distance: 160.3
click at [549, 280] on app-calendar-viewport "Thu 11 Fri 12 7/10 1 Job Sat 13 8/20 1 Job Sun 14 Mon 15 Tue 16 Wed 17 0/2 1 Jo…" at bounding box center [365, 209] width 730 height 283
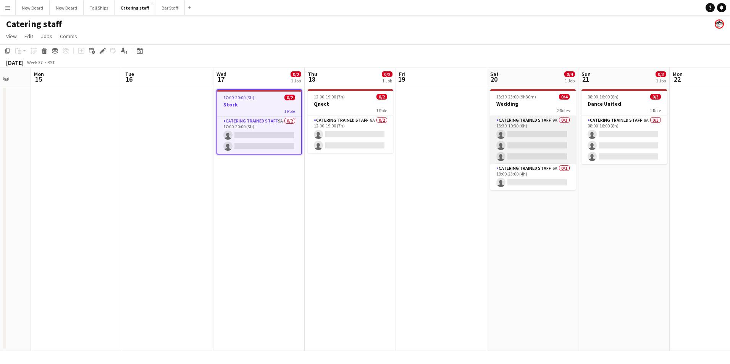
click at [520, 133] on app-card-role "Catering trained staff 9A 0/3 13:30-19:30 (6h) single-neutral-actions single-ne…" at bounding box center [534, 140] width 86 height 48
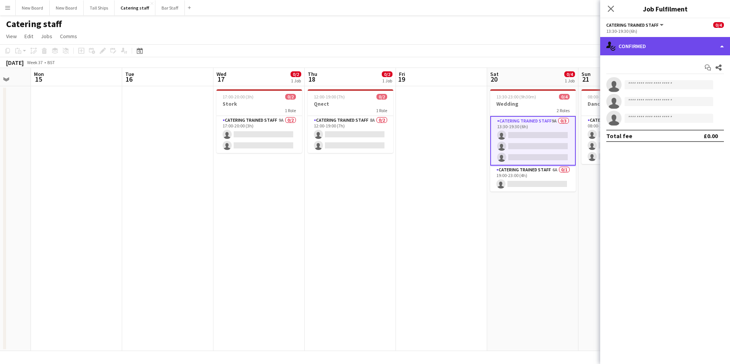
click at [685, 49] on div "single-neutral-actions-check-2 Confirmed" at bounding box center [666, 46] width 130 height 18
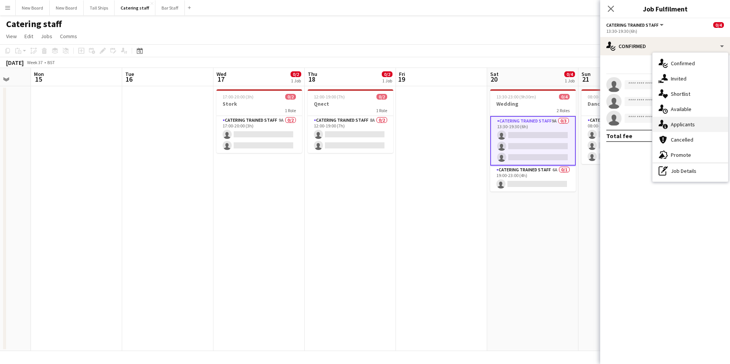
click at [691, 127] on div "single-neutral-actions-information Applicants" at bounding box center [691, 124] width 76 height 15
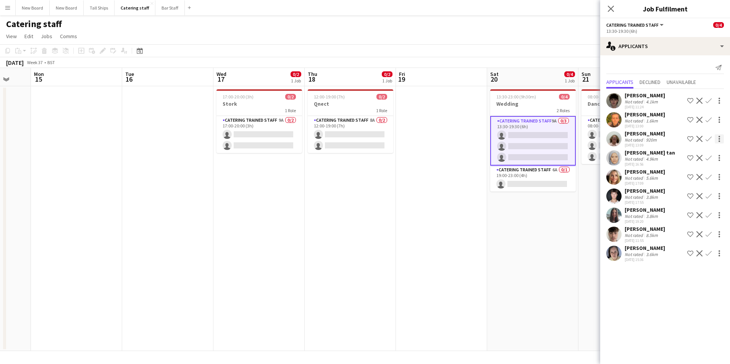
click at [711, 140] on app-icon "Confirm" at bounding box center [709, 139] width 6 height 6
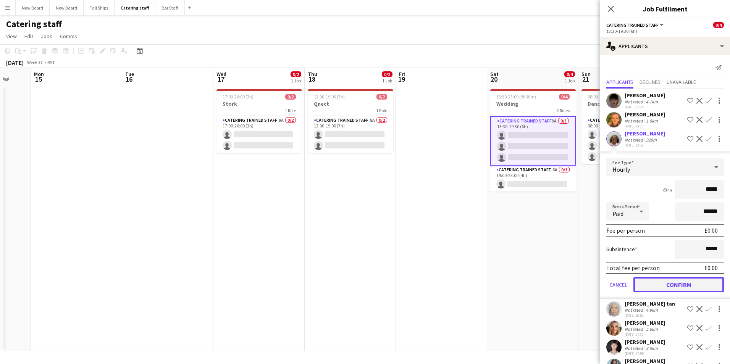
click at [670, 288] on button "Confirm" at bounding box center [679, 284] width 91 height 15
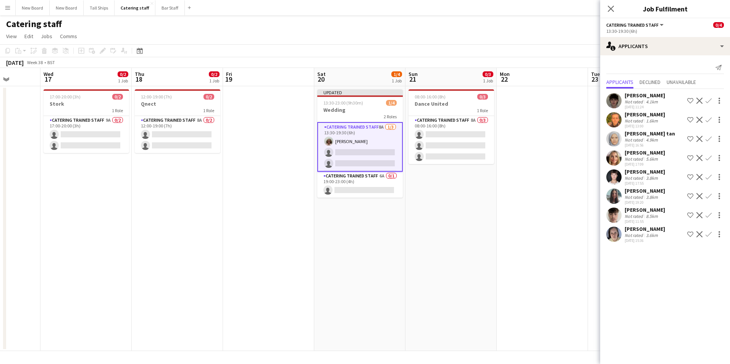
drag, startPoint x: 564, startPoint y: 245, endPoint x: 392, endPoint y: 248, distance: 171.9
click at [392, 249] on app-calendar-viewport "Sun 14 Mon 15 Tue 16 Wed 17 0/2 1 Job Thu 18 0/2 1 Job Fri 19 Sat 20 1/4 1 Job …" at bounding box center [365, 209] width 730 height 283
click at [441, 134] on app-card-role "Catering trained staff 8A 0/3 08:00-16:00 (8h) single-neutral-actions single-ne…" at bounding box center [452, 140] width 86 height 48
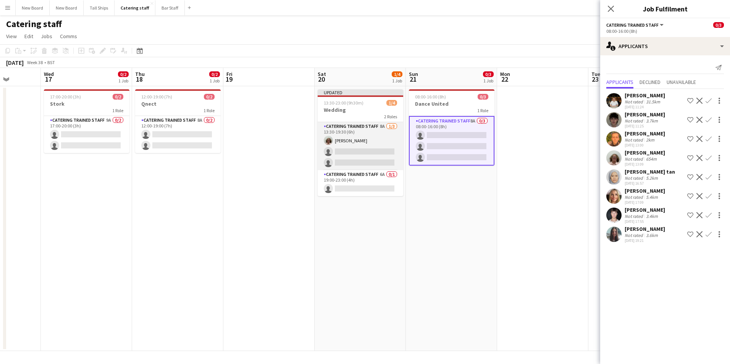
click at [363, 152] on app-card-role "Catering trained staff 8A [DATE] 13:30-19:30 (6h) [PERSON_NAME] single-neutral-…" at bounding box center [361, 146] width 86 height 48
